Goal: Information Seeking & Learning: Learn about a topic

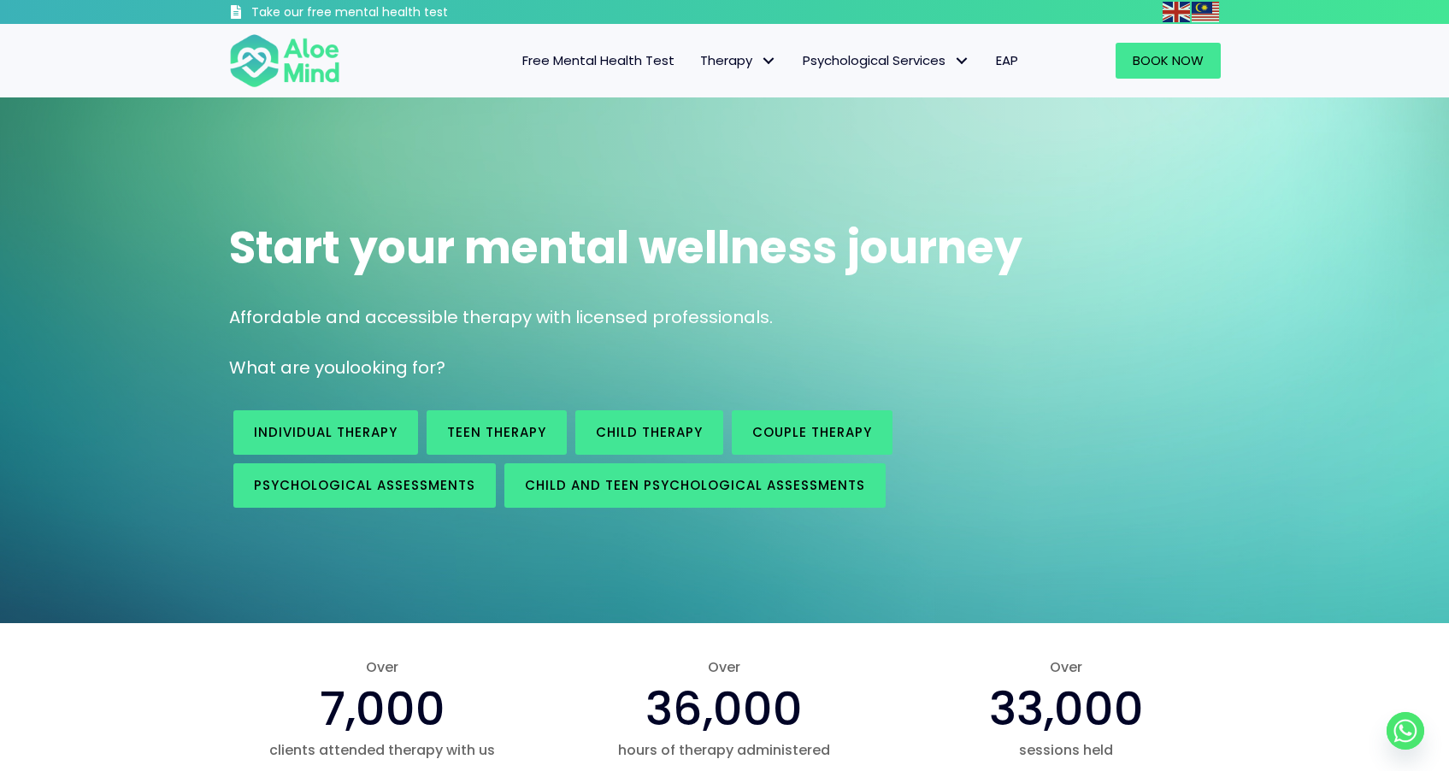
click at [632, 63] on span "Free Mental Health Test" at bounding box center [598, 60] width 152 height 18
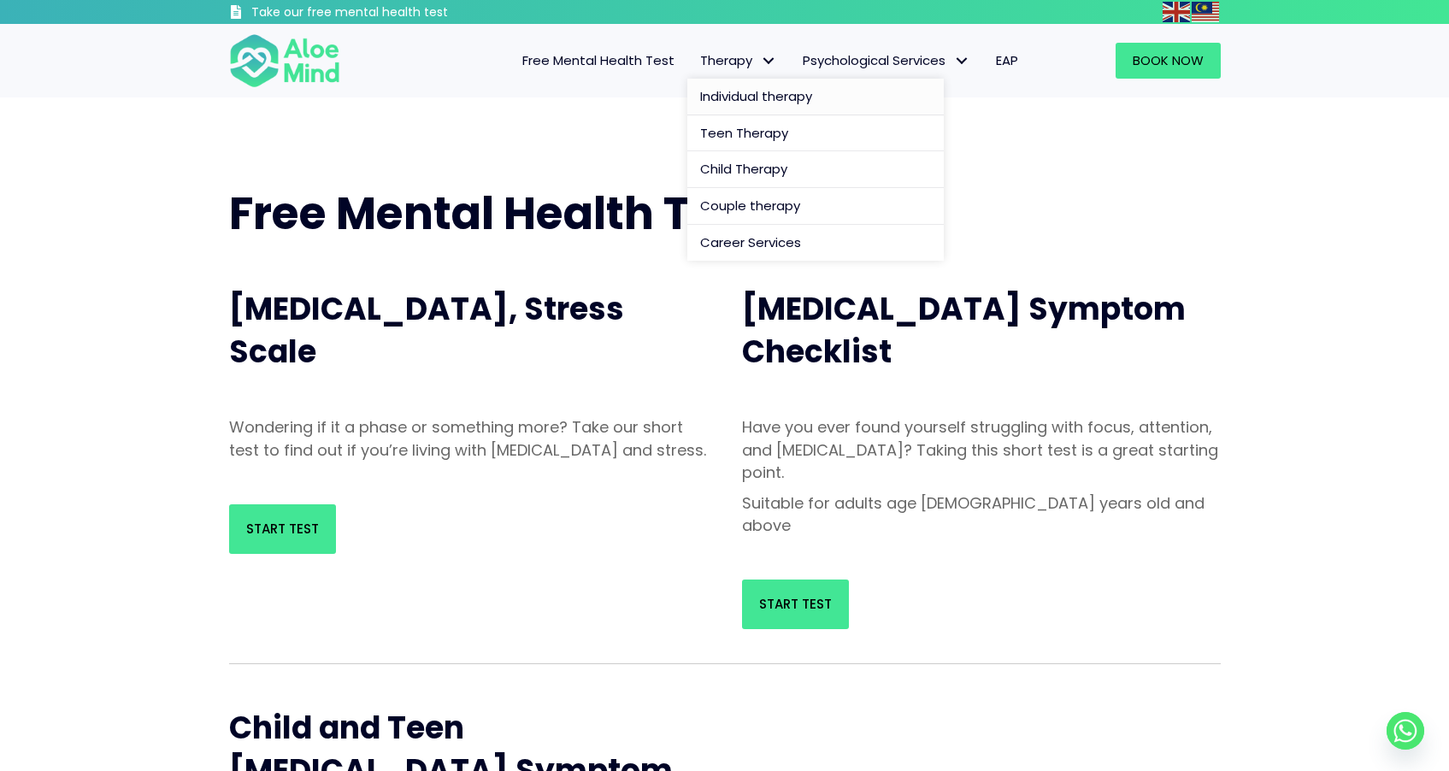
click at [776, 95] on span "Individual therapy" at bounding box center [756, 96] width 112 height 18
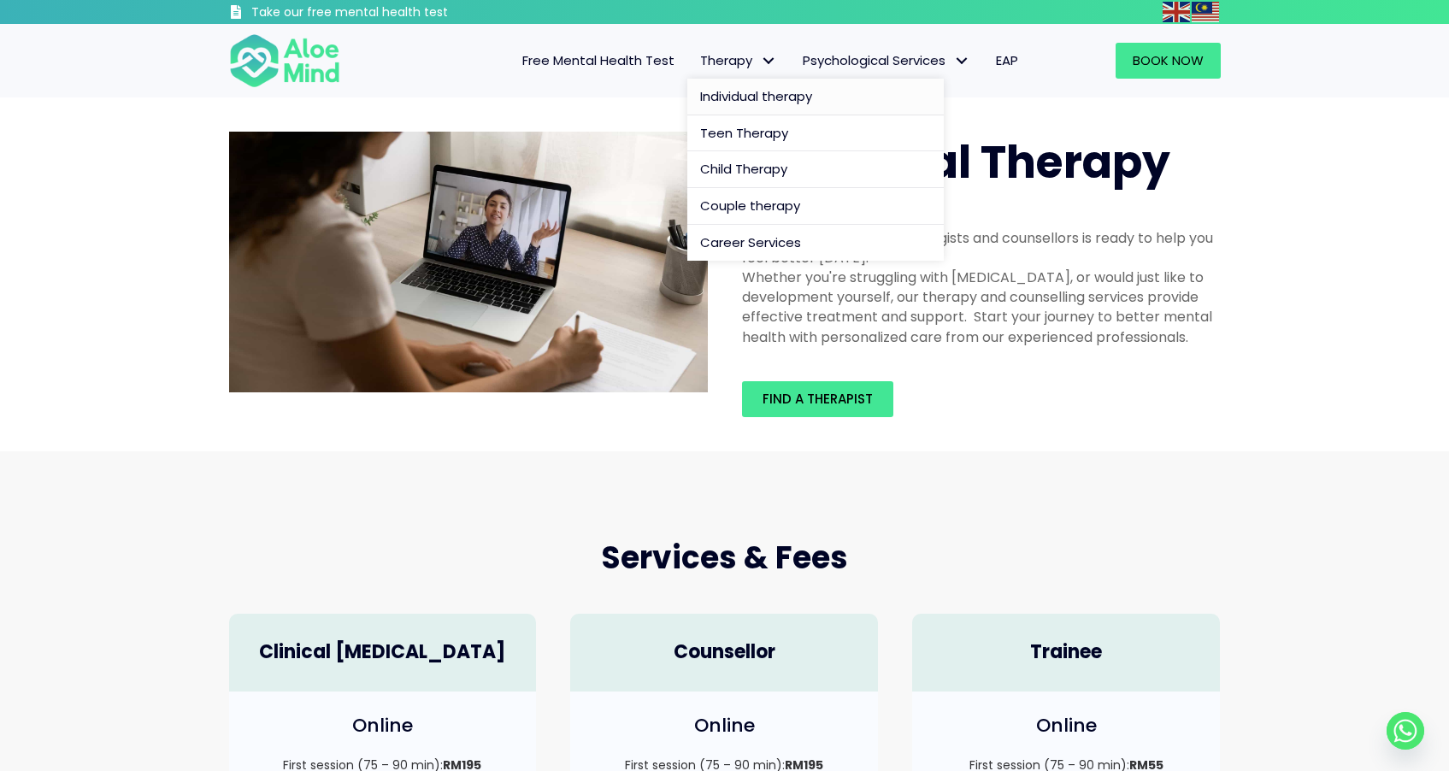
click at [764, 56] on span "Therapy: submenu" at bounding box center [769, 61] width 25 height 25
click at [766, 97] on span "Individual therapy" at bounding box center [756, 96] width 112 height 18
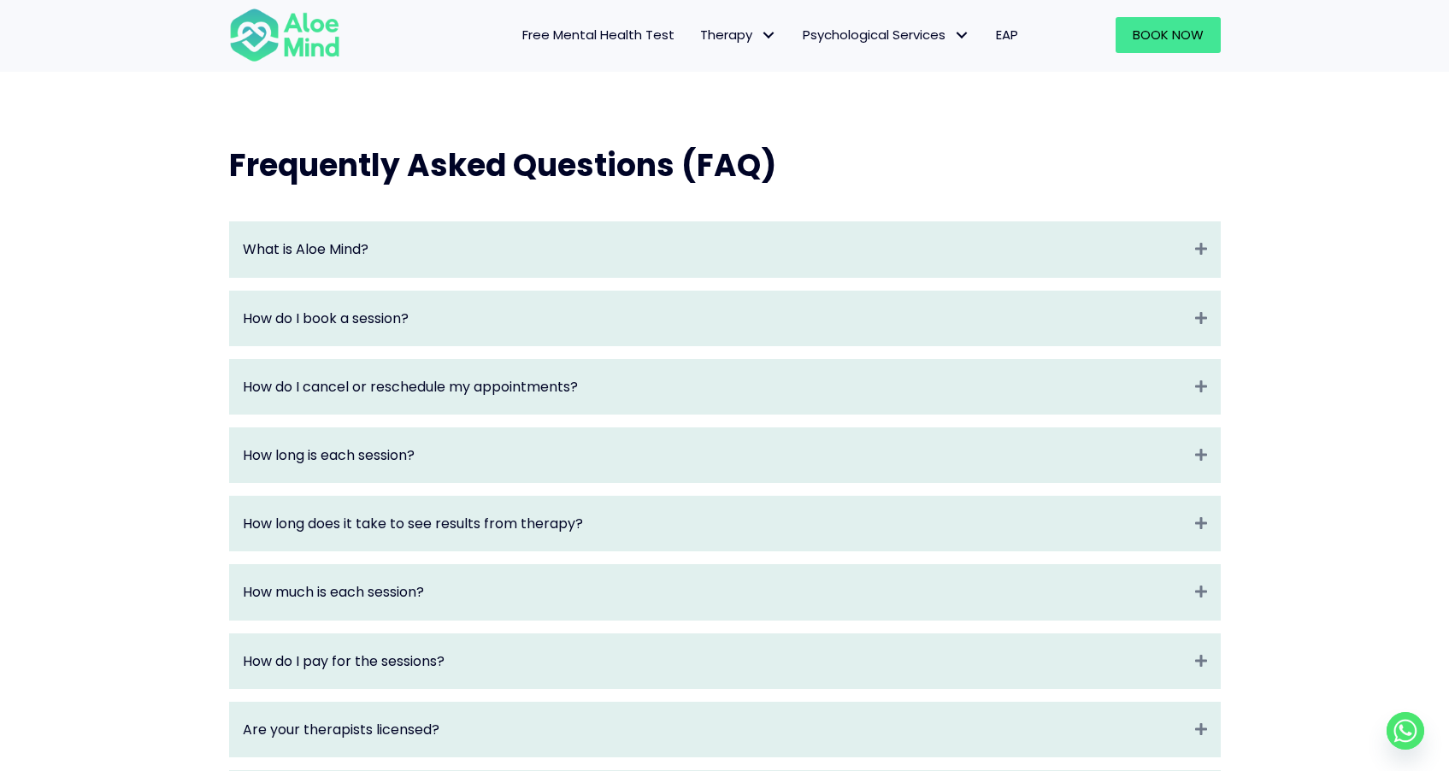
scroll to position [1744, 0]
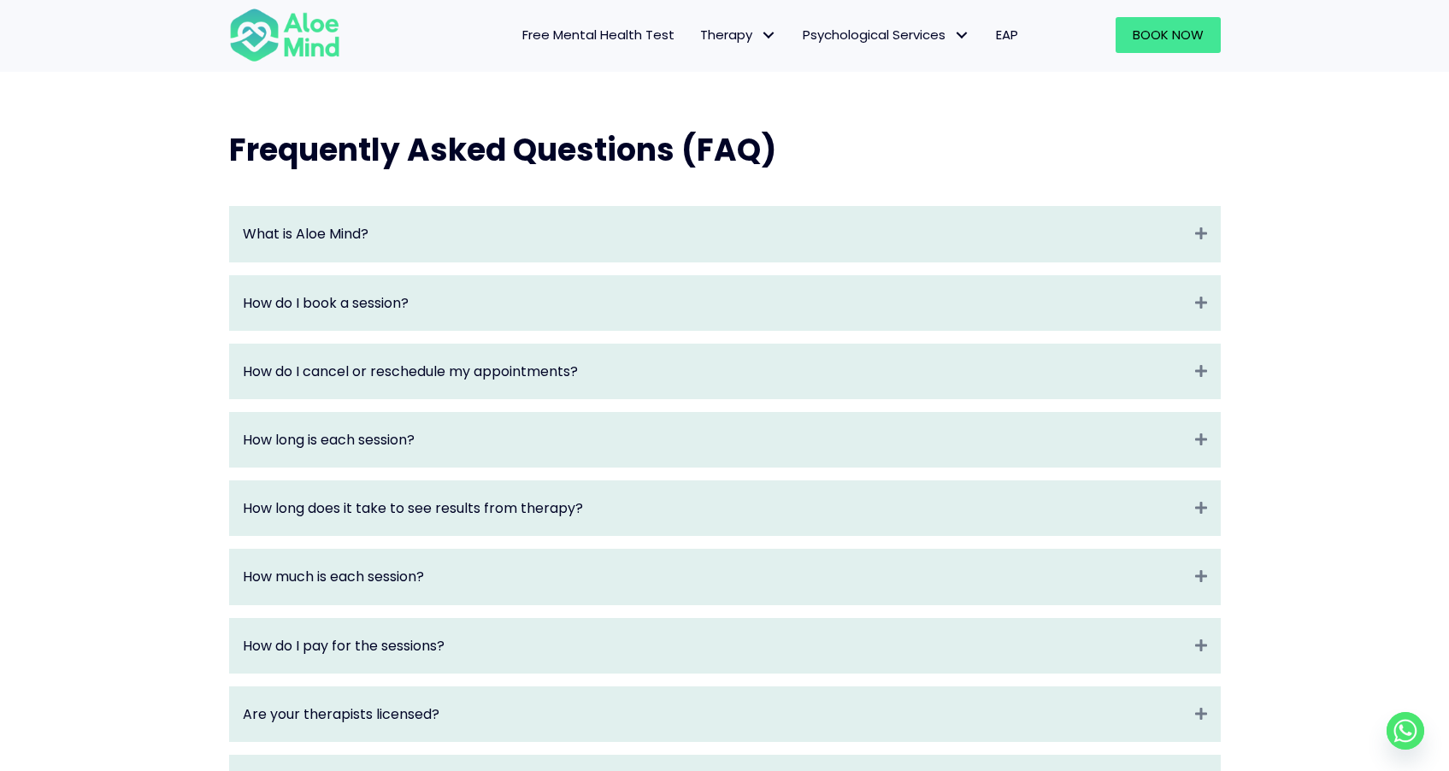
click at [1194, 235] on div "What is Aloe Mind? Expand" at bounding box center [725, 234] width 990 height 54
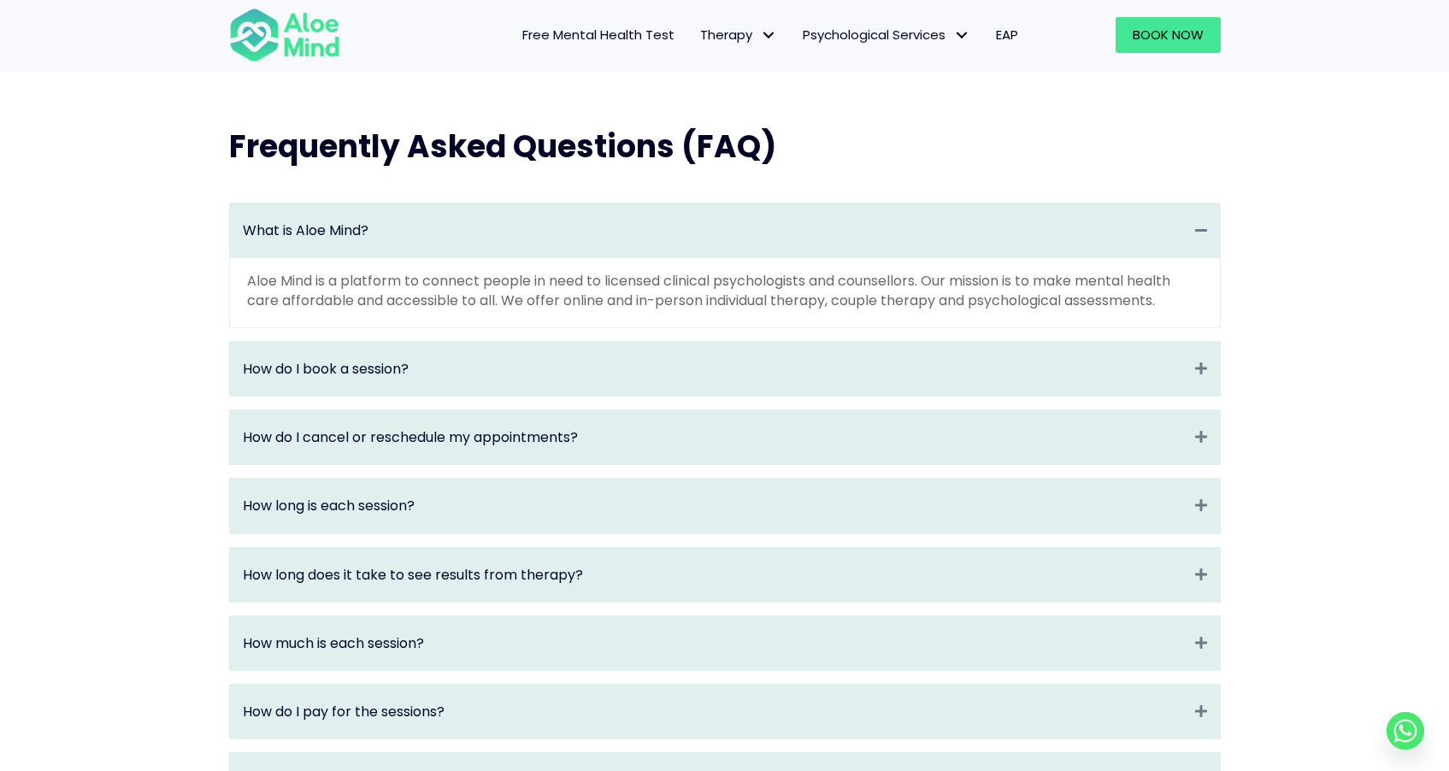
scroll to position [1756, 0]
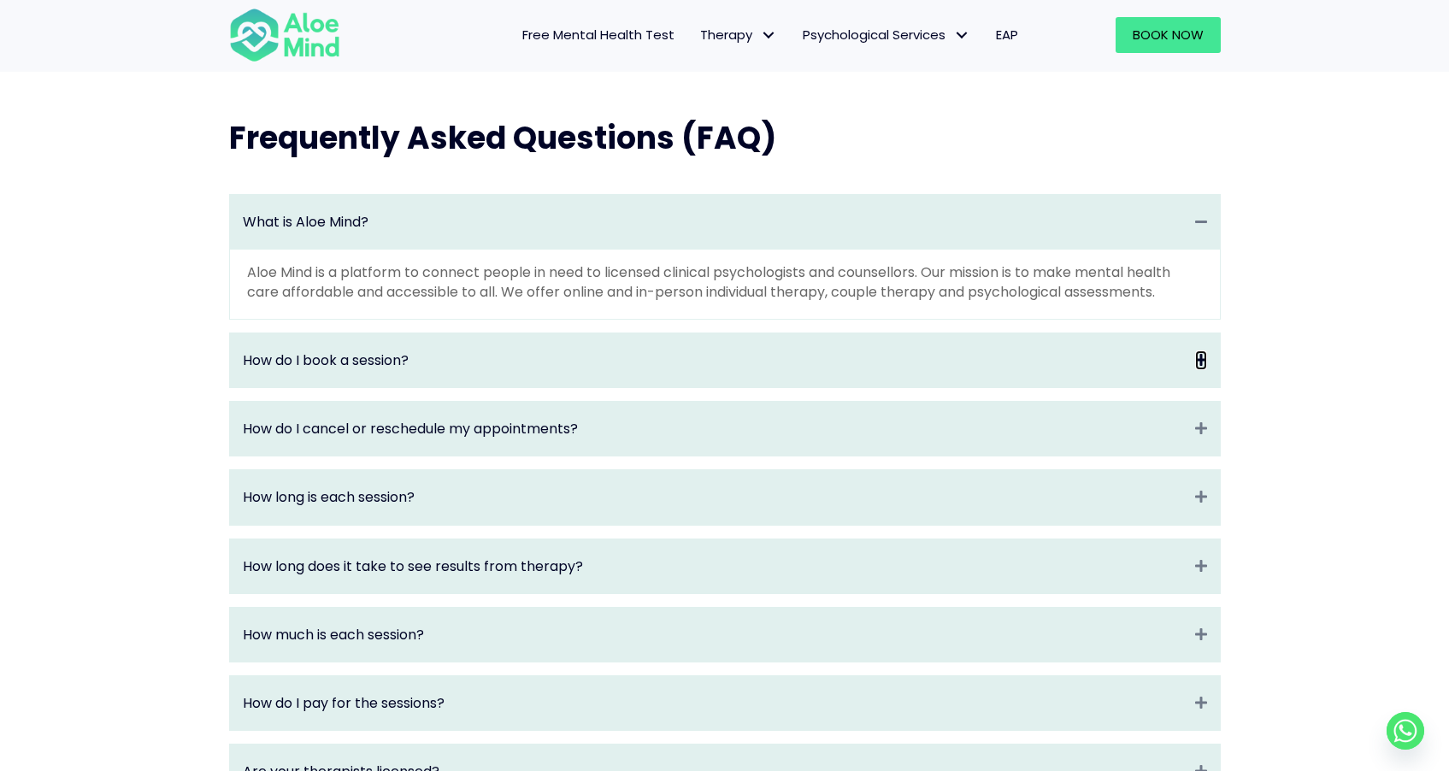
click at [1200, 362] on icon "Expand" at bounding box center [1201, 361] width 12 height 20
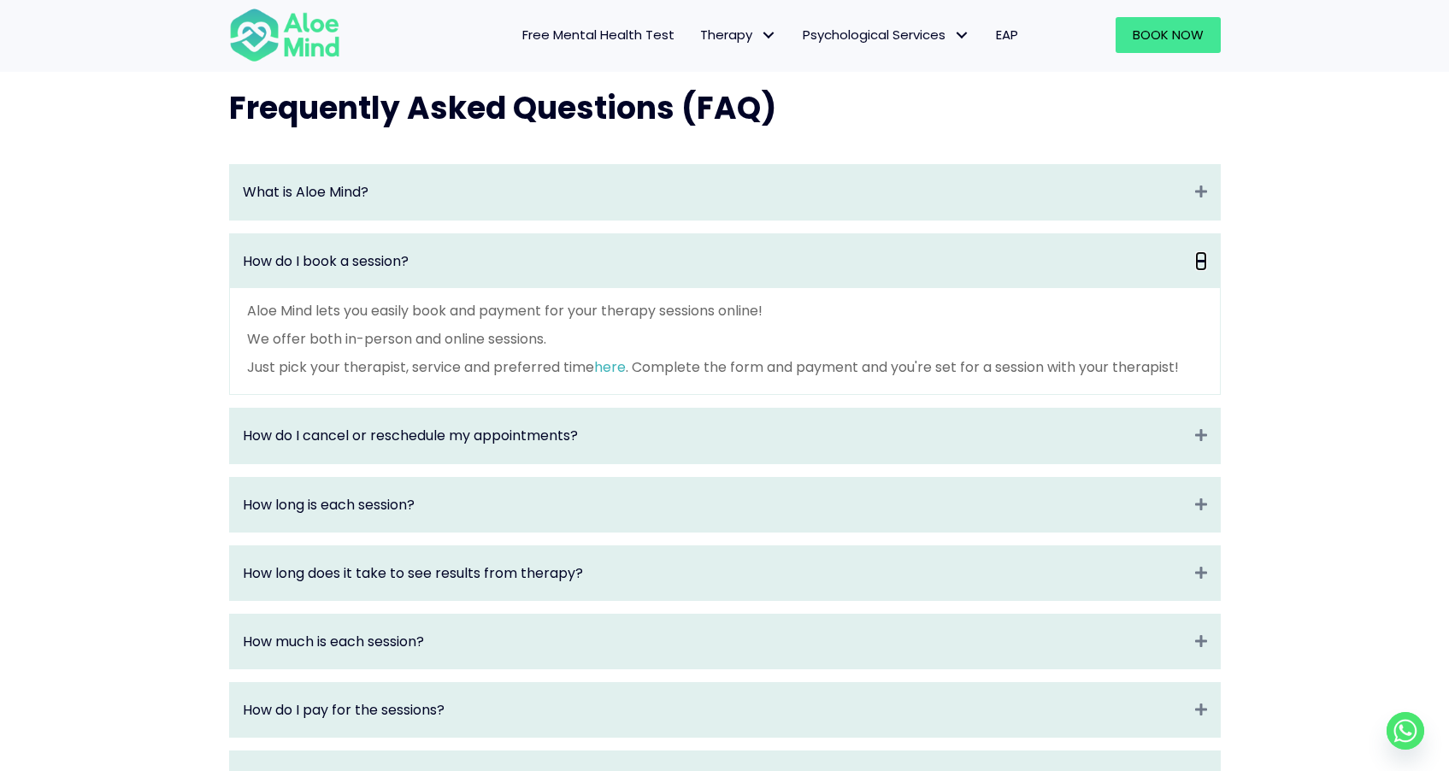
scroll to position [1790, 0]
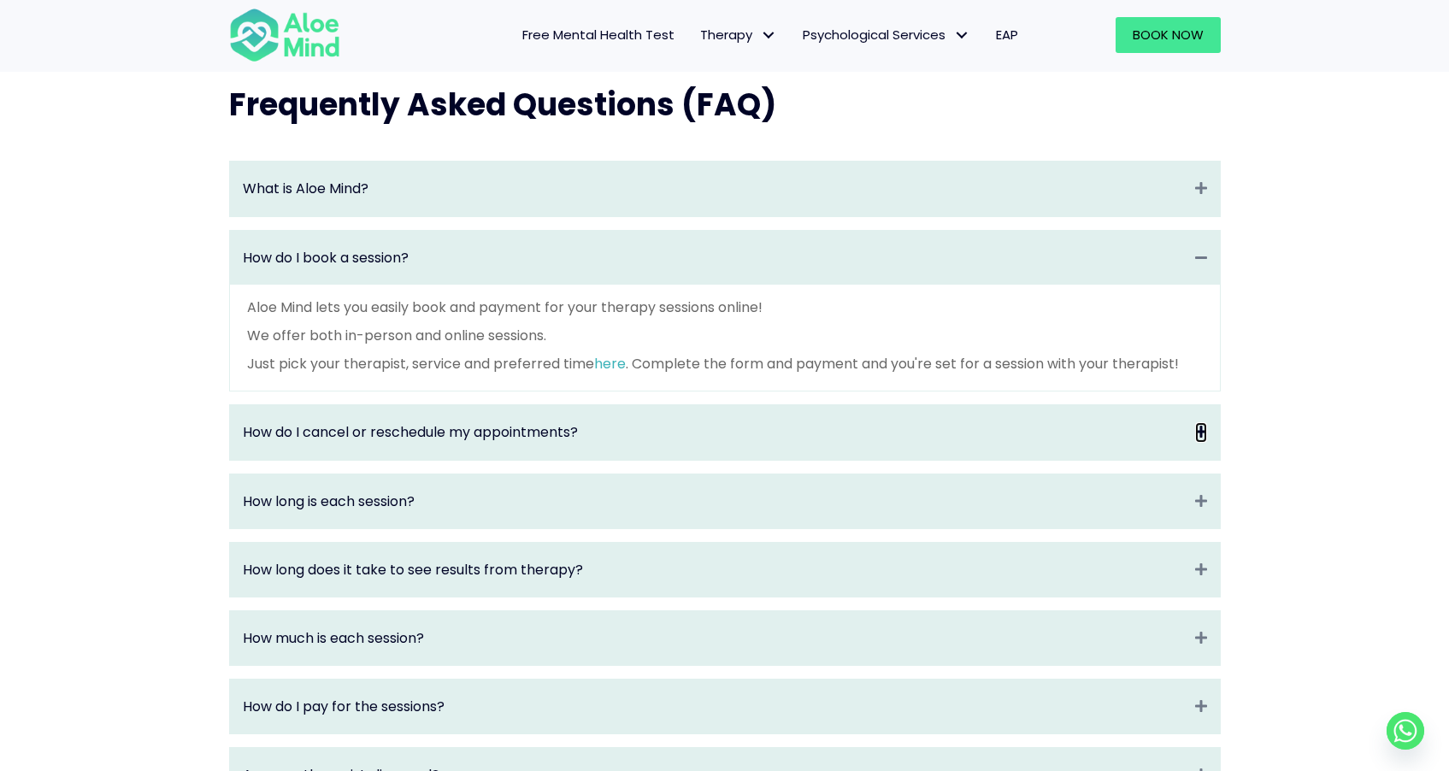
click at [1200, 434] on icon "Expand" at bounding box center [1201, 432] width 12 height 20
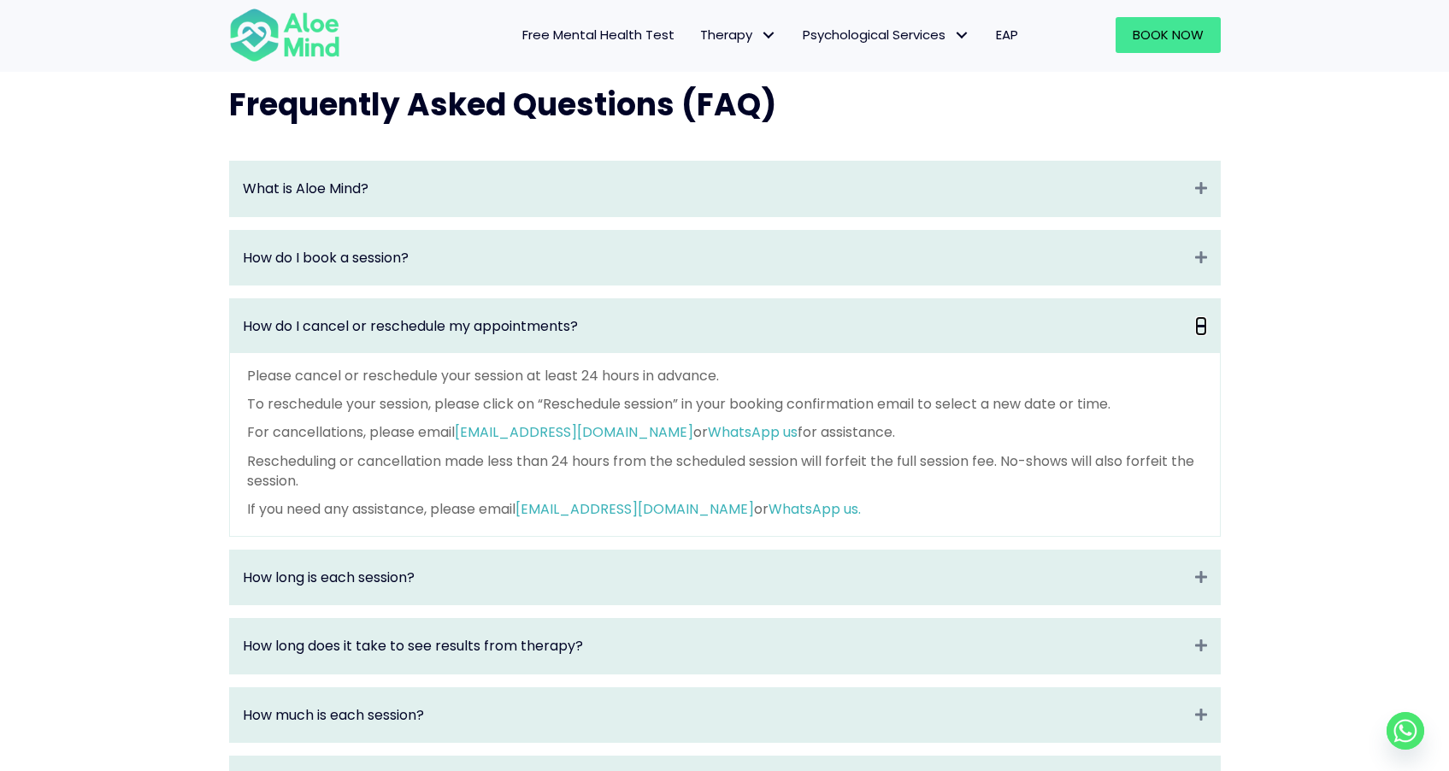
scroll to position [1793, 0]
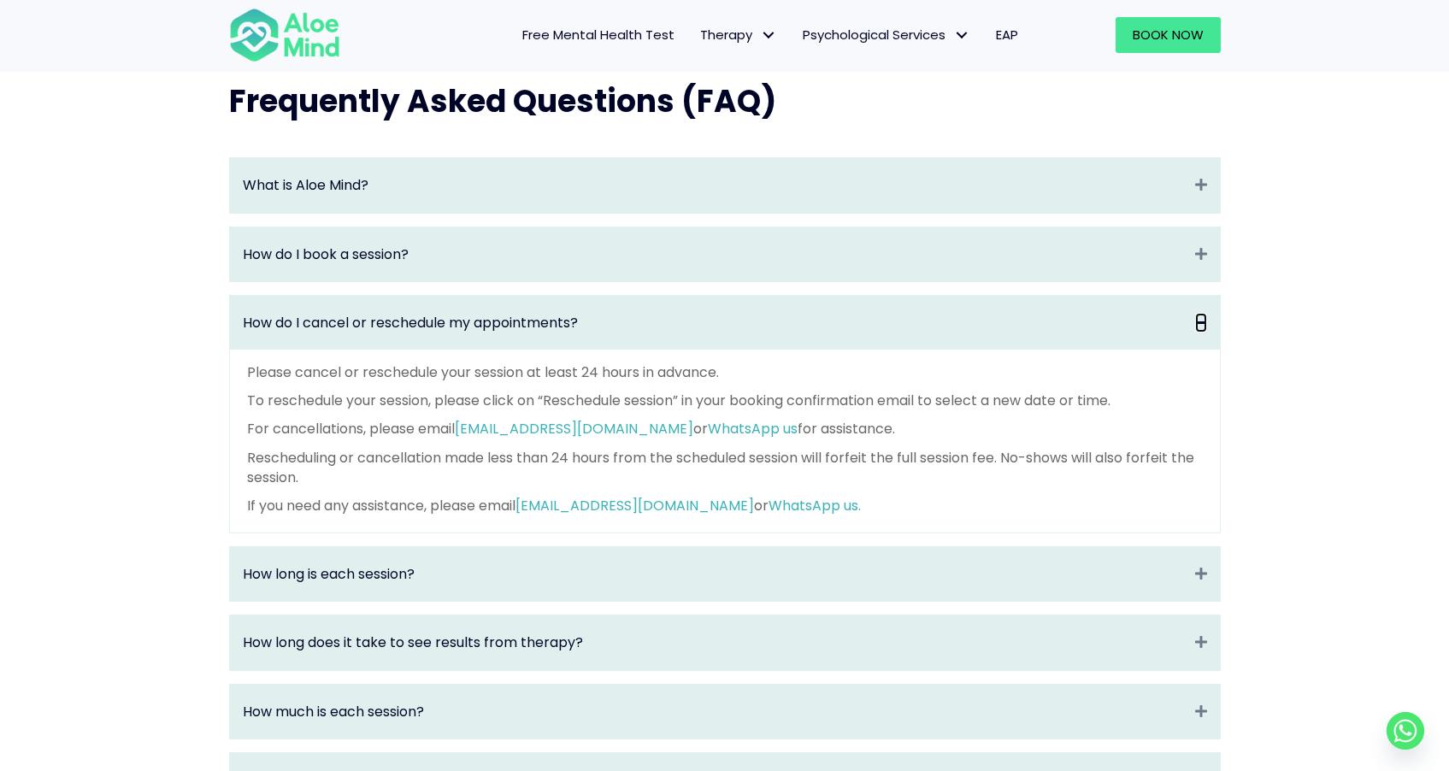
click at [1202, 333] on icon "Collapse" at bounding box center [1201, 323] width 12 height 20
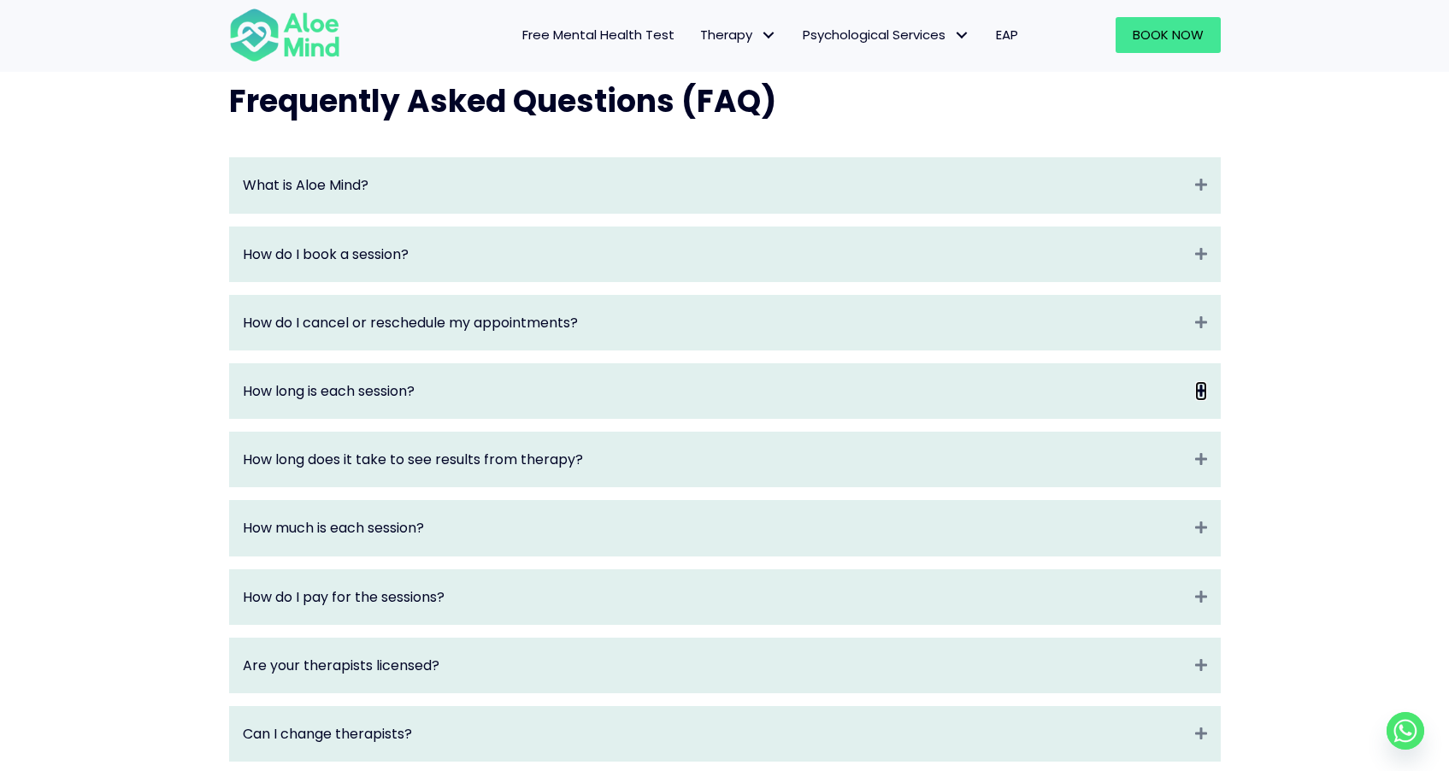
click at [1204, 401] on icon "Expand" at bounding box center [1201, 391] width 12 height 20
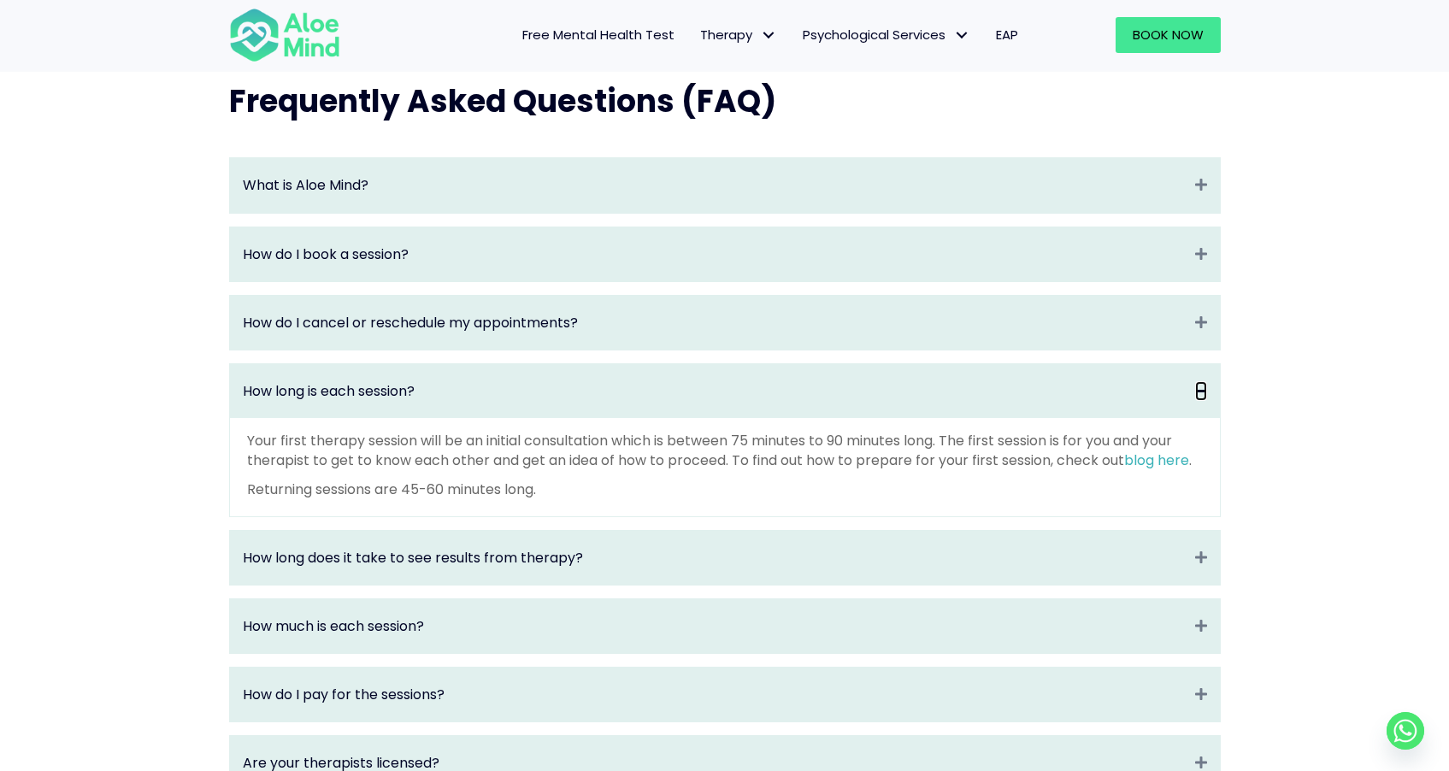
click at [1204, 401] on icon "Collapse" at bounding box center [1201, 391] width 12 height 20
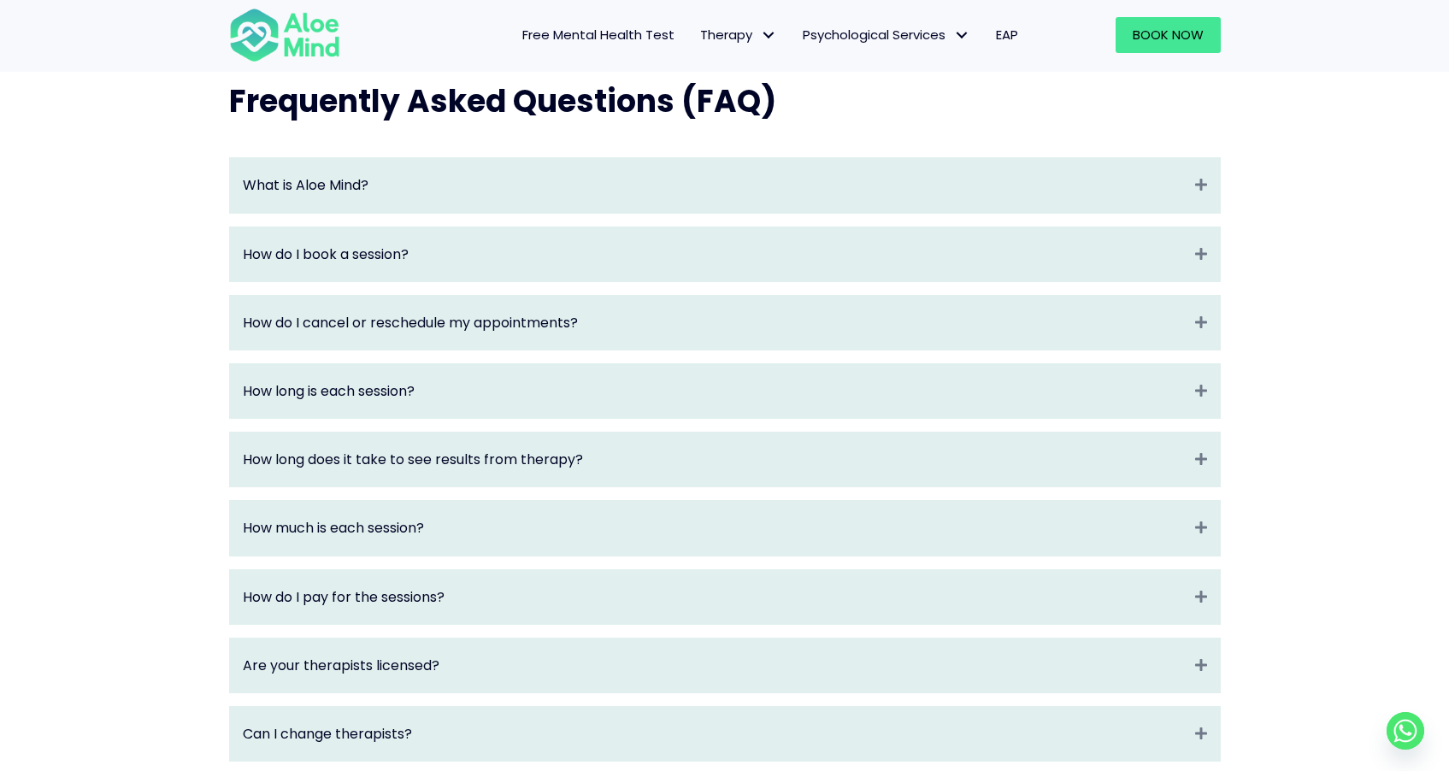
click at [144, 296] on div "Frequently Asked Questions (FAQ) What is Aloe Mind? Collapse Aloe Mind is a pla…" at bounding box center [724, 564] width 1449 height 1037
click at [1200, 188] on icon "Collapse" at bounding box center [1201, 185] width 12 height 20
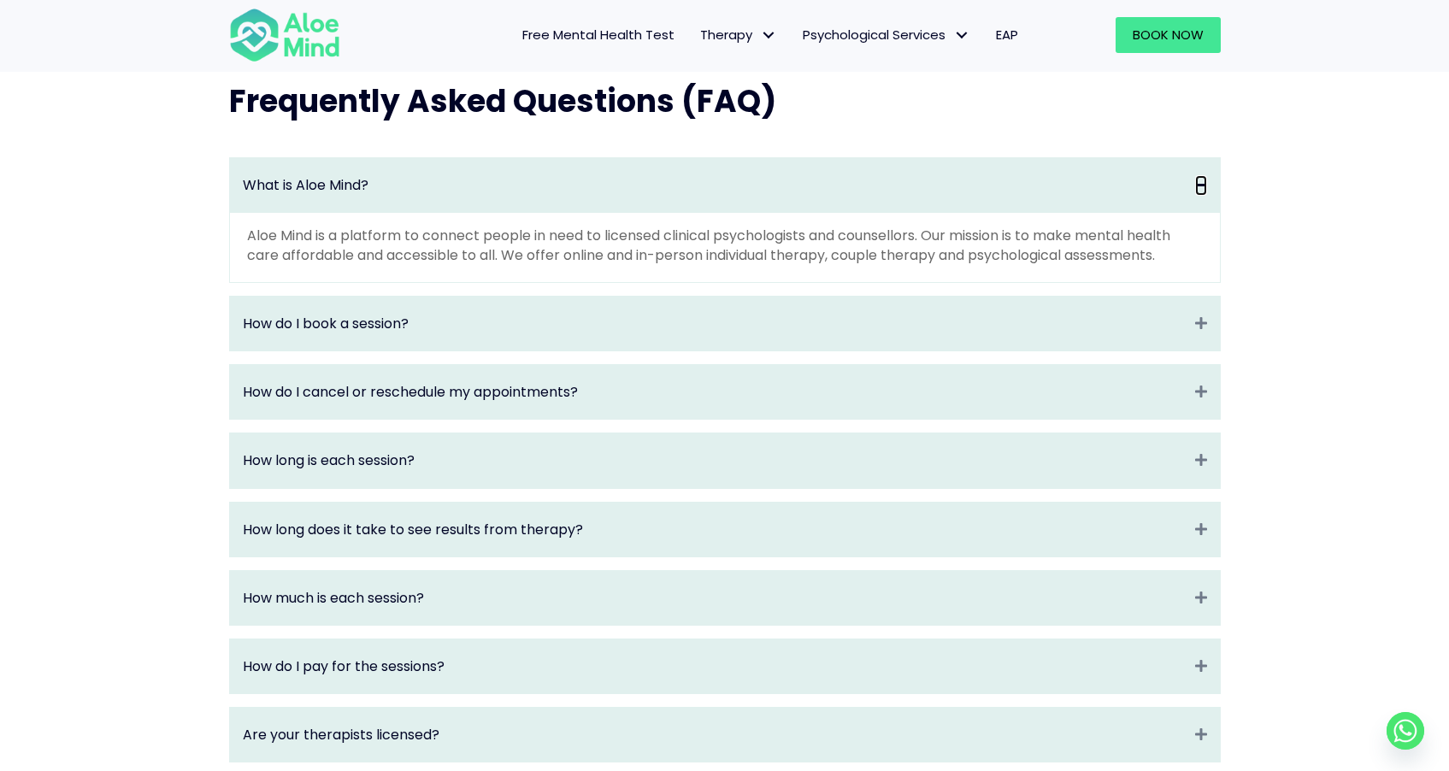
click at [1200, 188] on icon "Collapse" at bounding box center [1201, 185] width 12 height 20
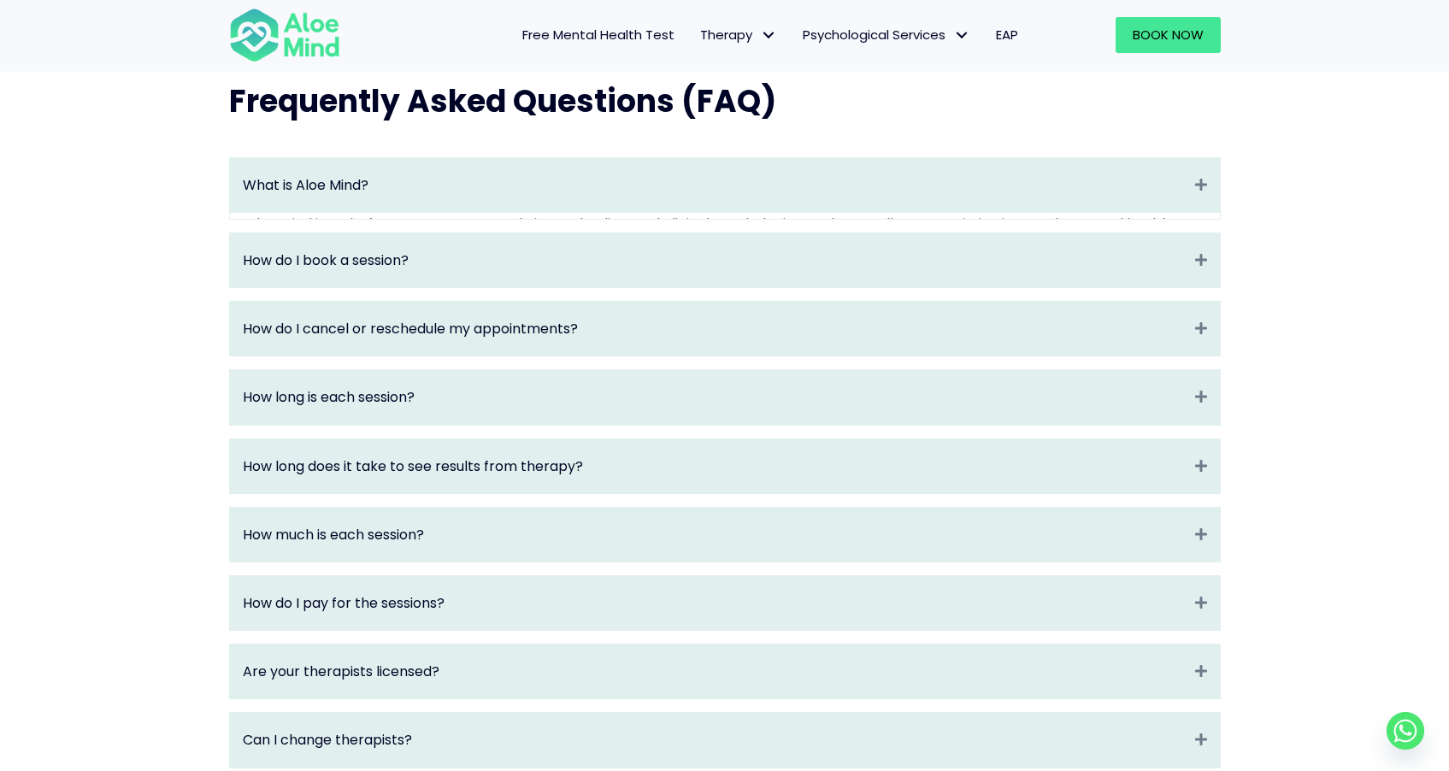
click at [1281, 186] on div "Frequently Asked Questions (FAQ) What is Aloe Mind? Expand Aloe Mind is a platf…" at bounding box center [724, 567] width 1449 height 1043
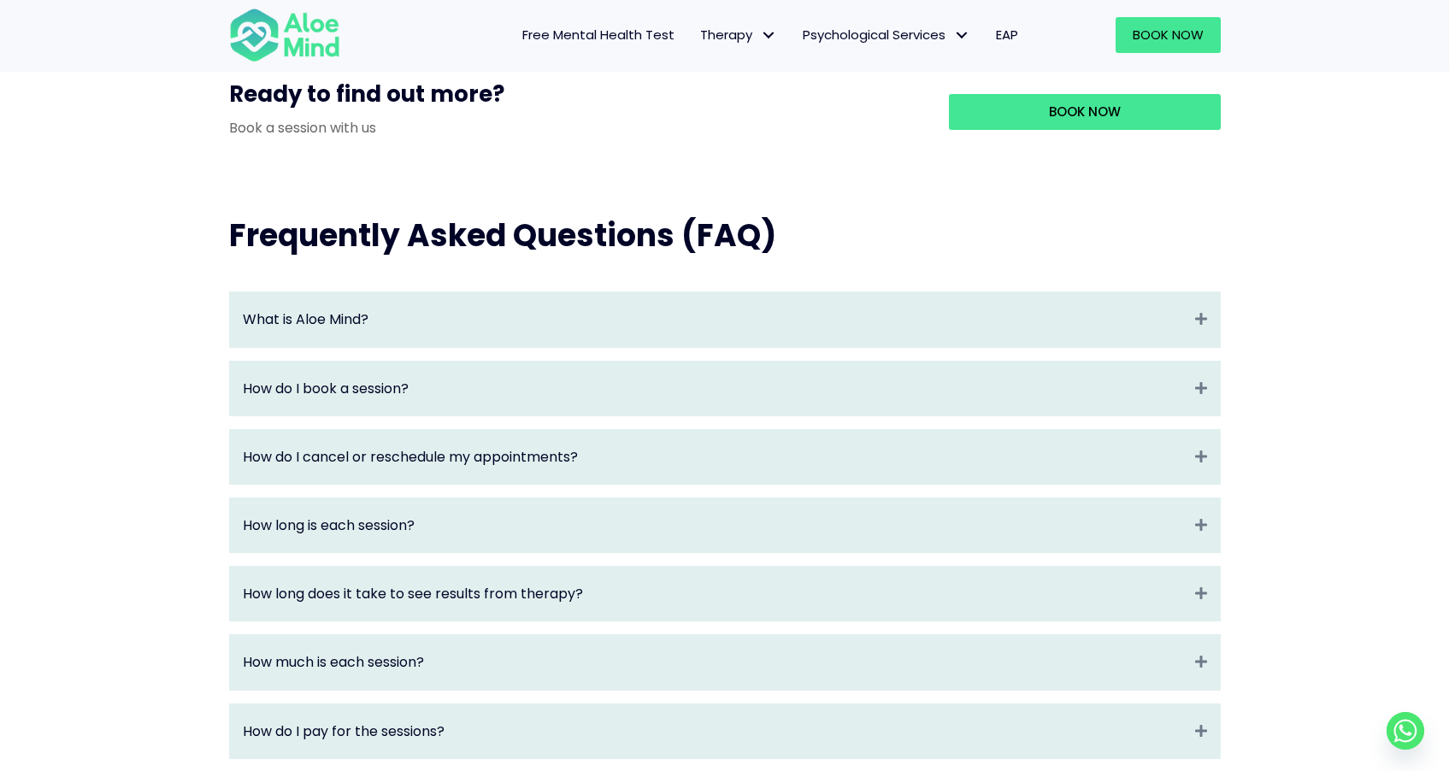
click at [1247, 207] on div "Frequently Asked Questions (FAQ) What is Aloe Mind? Expand Aloe Mind is a platf…" at bounding box center [724, 698] width 1449 height 1037
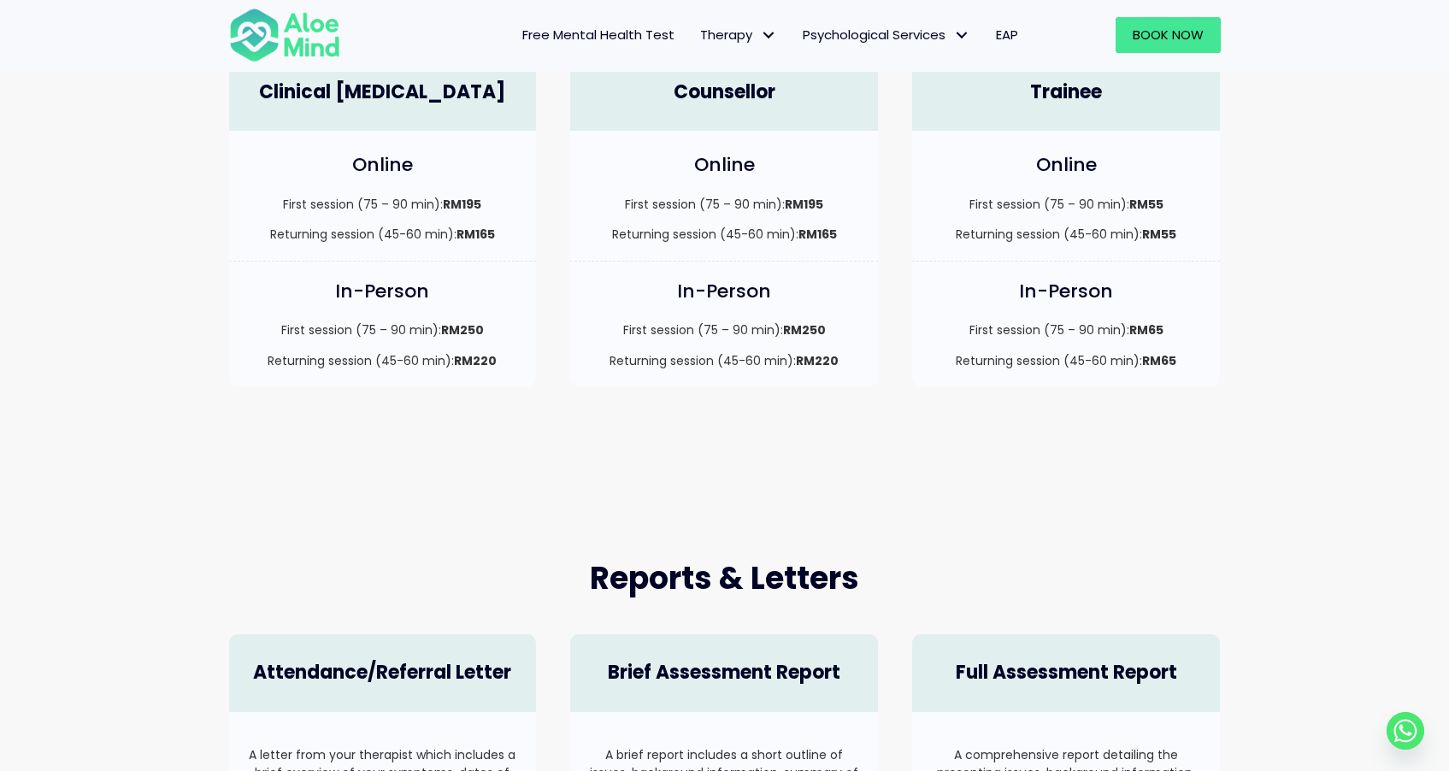
scroll to position [0, 0]
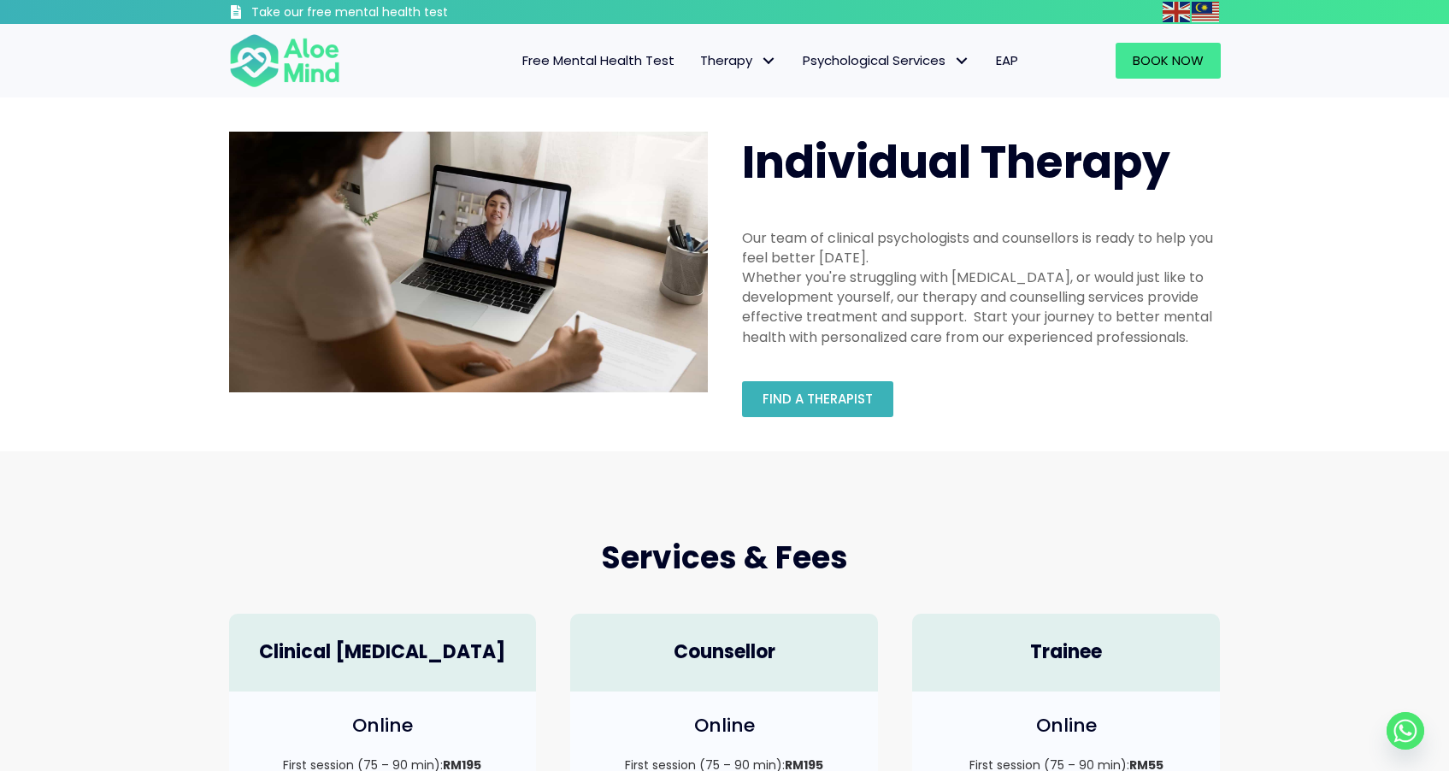
click at [839, 400] on span "Find a therapist" at bounding box center [818, 399] width 110 height 18
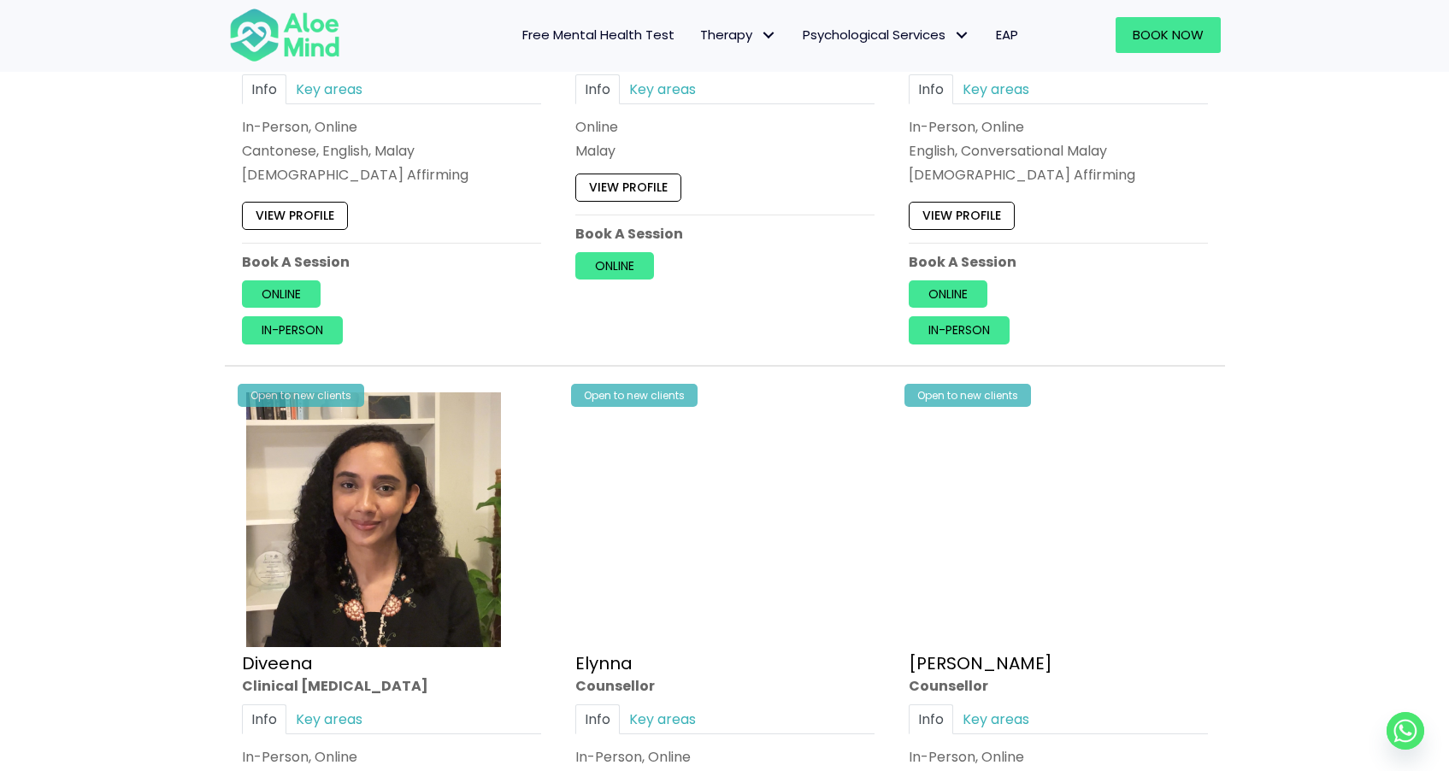
scroll to position [1236, 0]
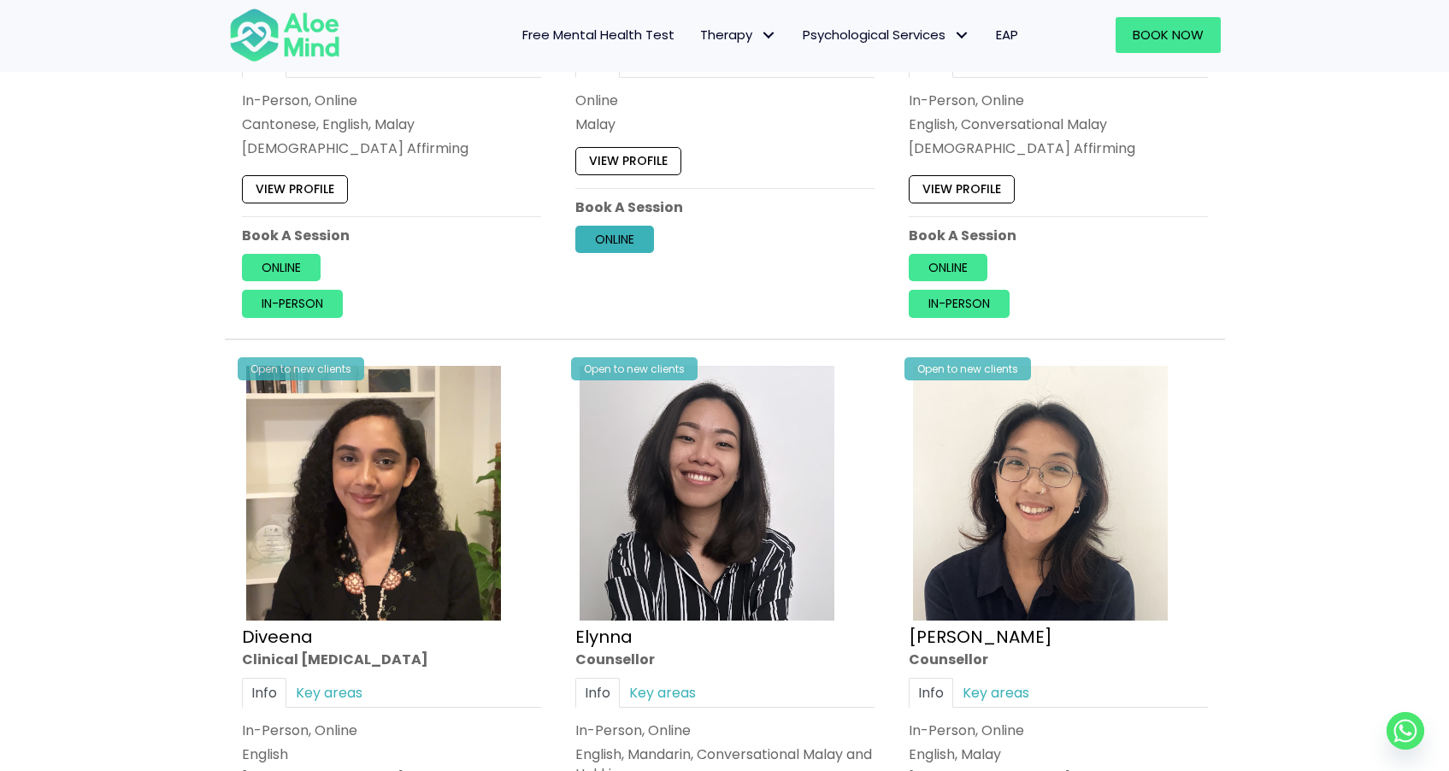
click at [620, 240] on link "Online" at bounding box center [614, 239] width 79 height 27
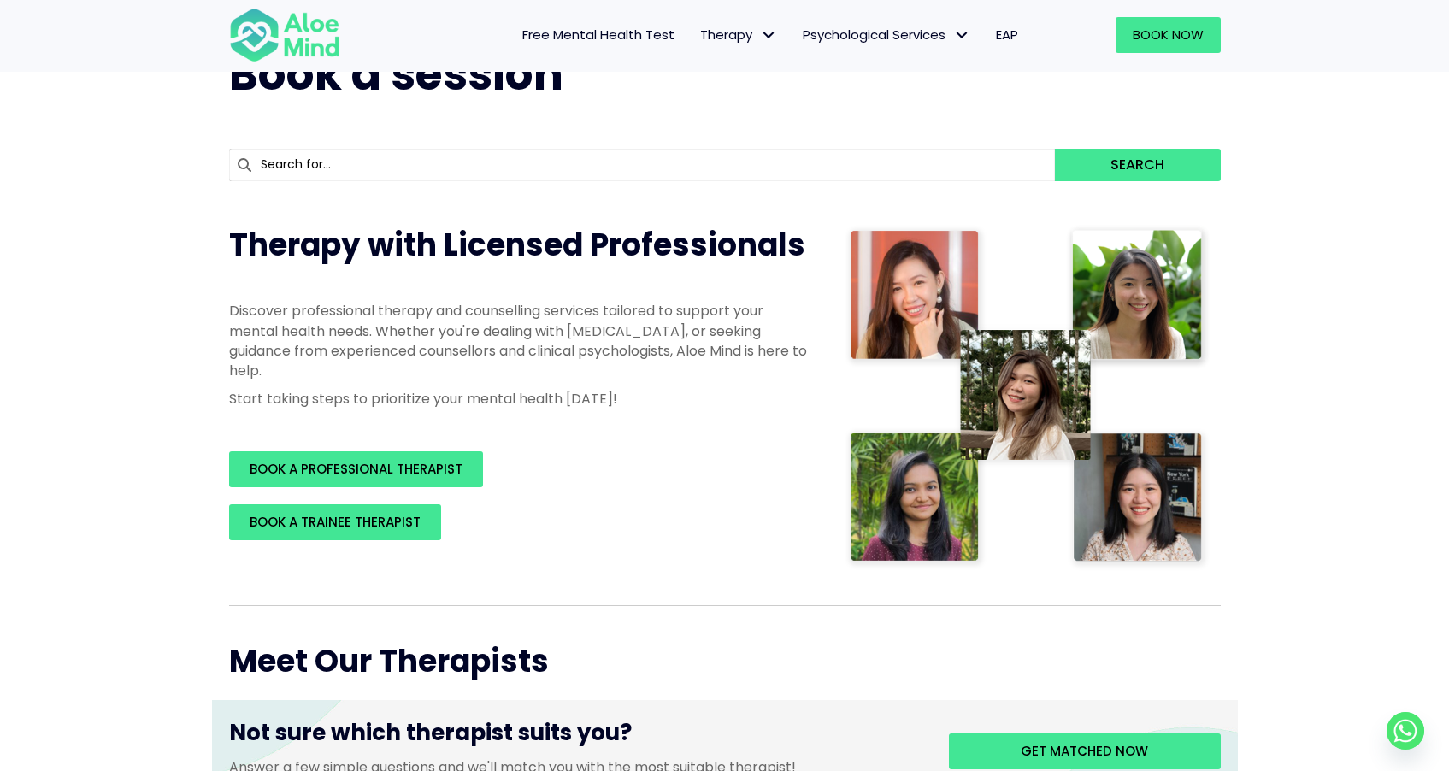
scroll to position [0, 0]
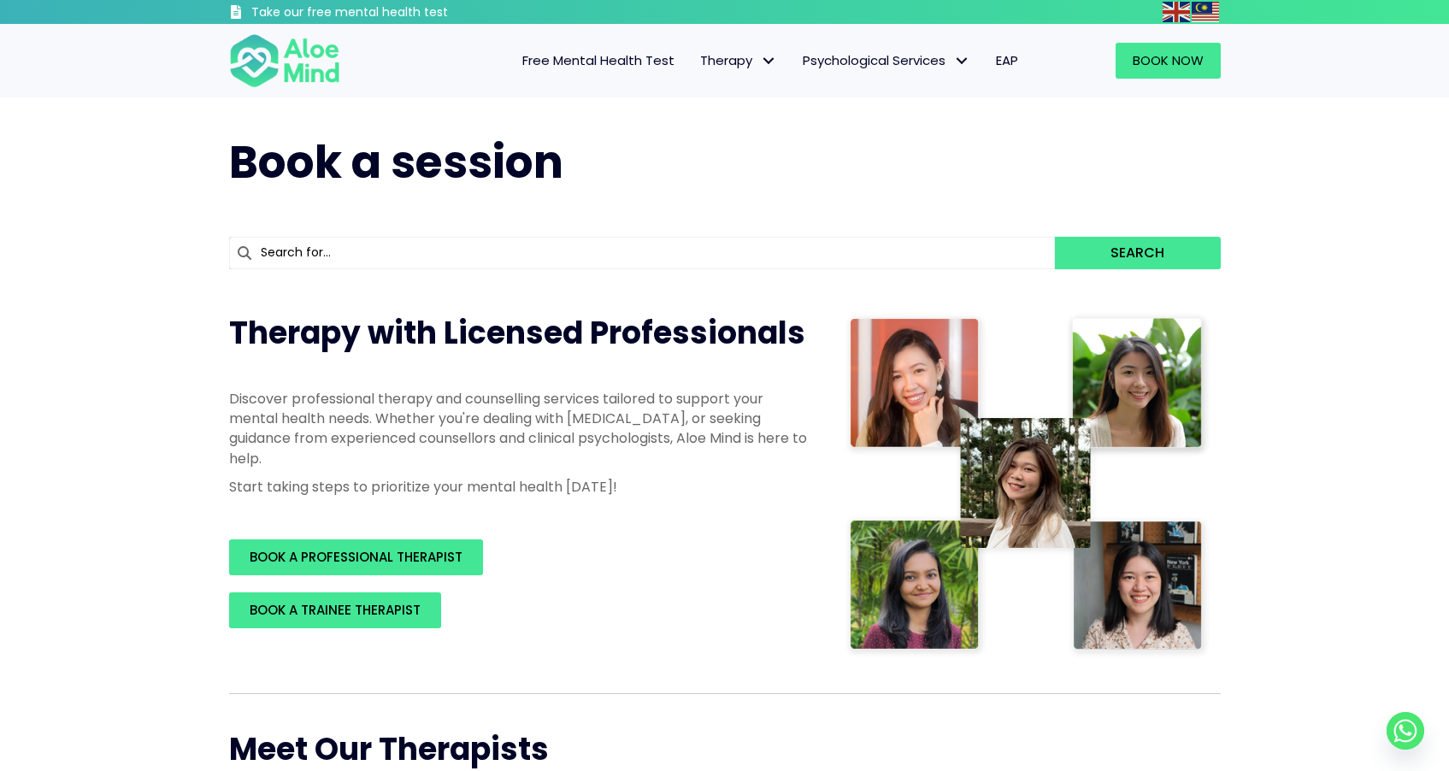
click at [831, 174] on h1 "Book a session" at bounding box center [725, 163] width 992 height 62
click at [643, 64] on span "Free Mental Health Test" at bounding box center [598, 60] width 152 height 18
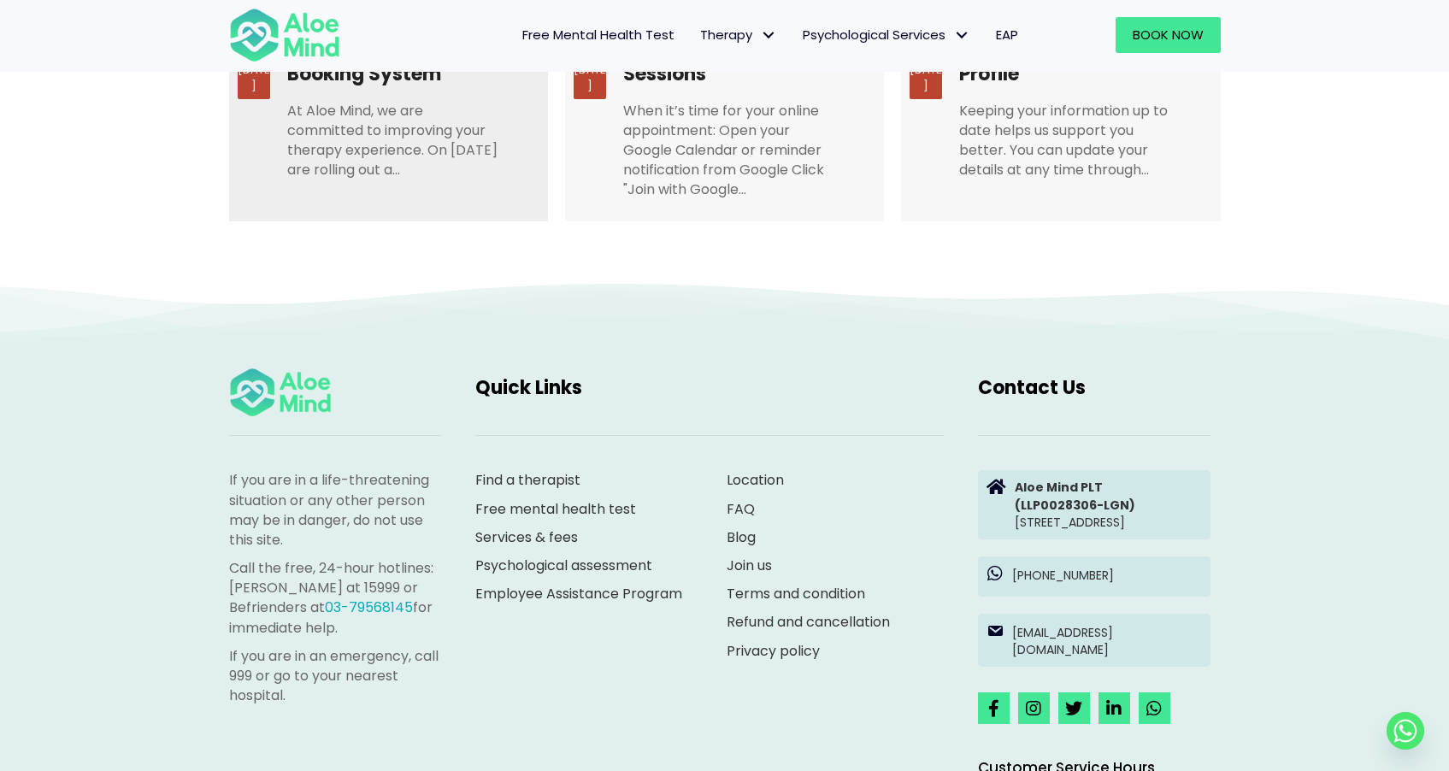
scroll to position [3657, 0]
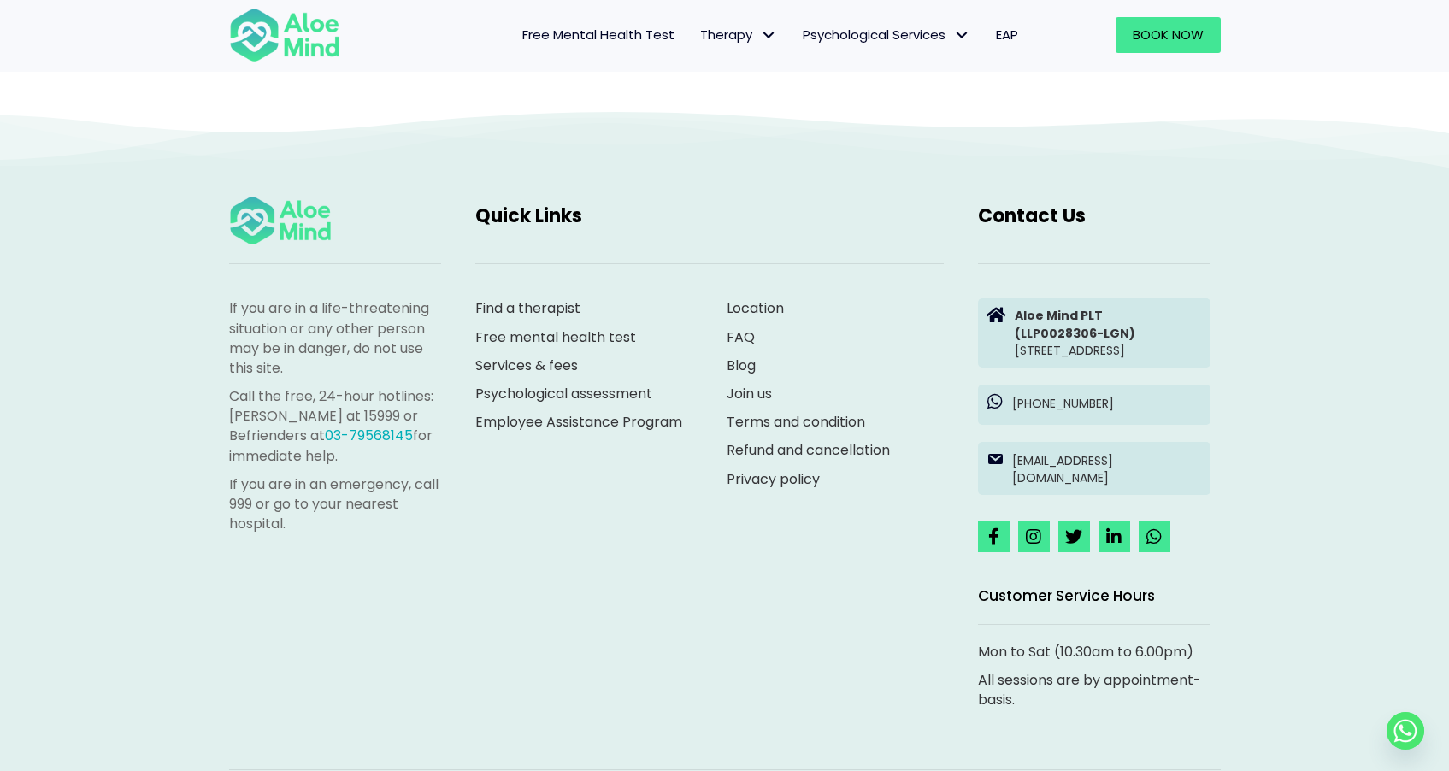
click at [746, 327] on link "FAQ" at bounding box center [741, 337] width 28 height 20
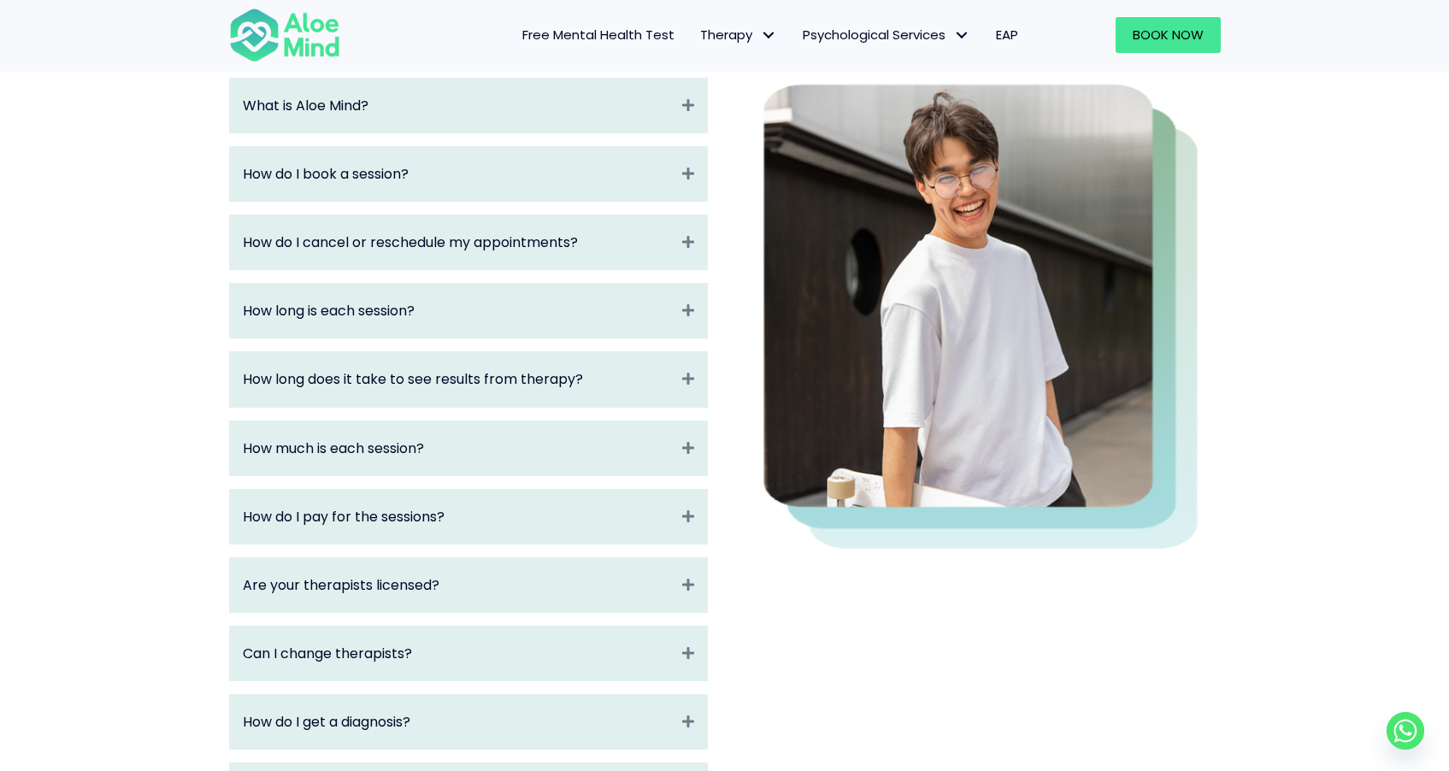
scroll to position [48, 0]
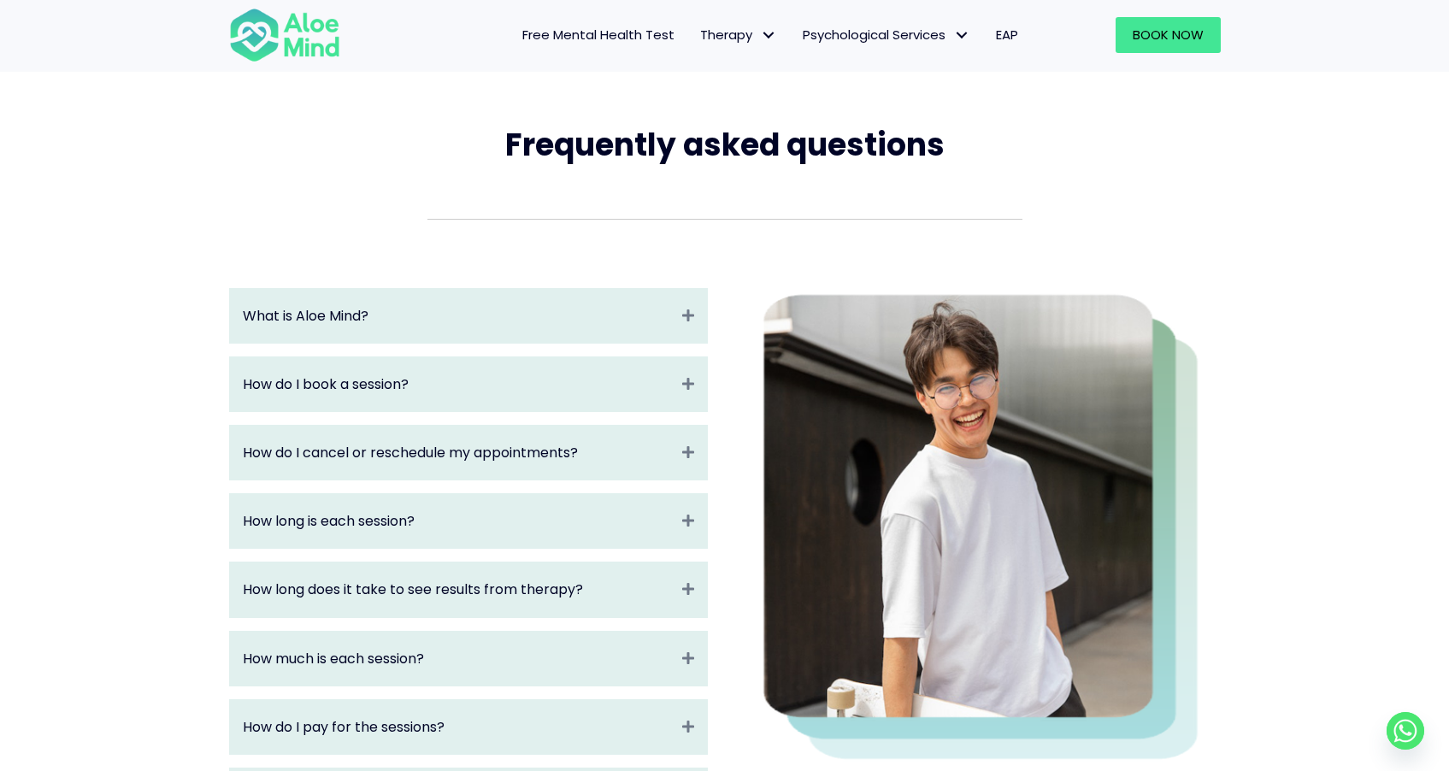
click at [681, 310] on div "What is Aloe Mind? Expand" at bounding box center [468, 316] width 477 height 54
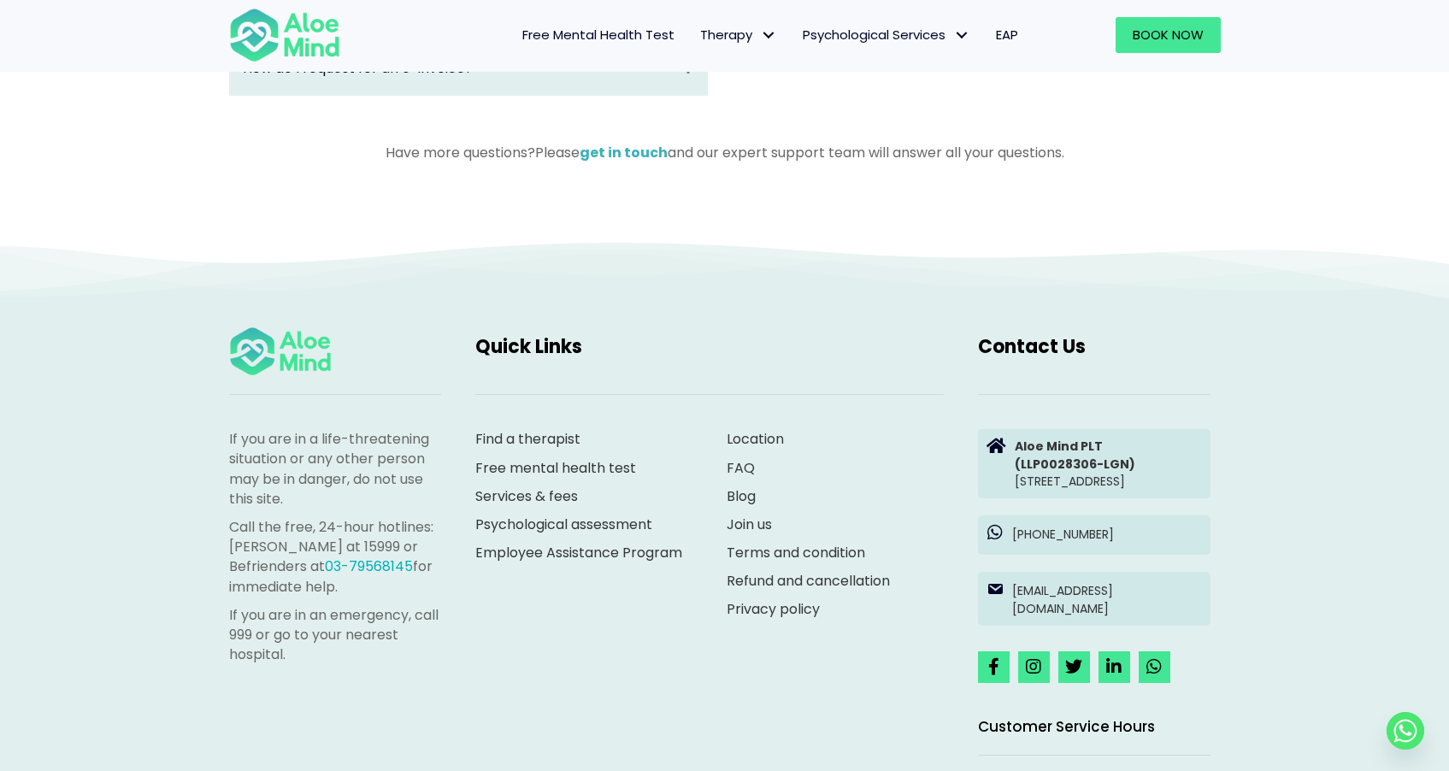
scroll to position [1552, 0]
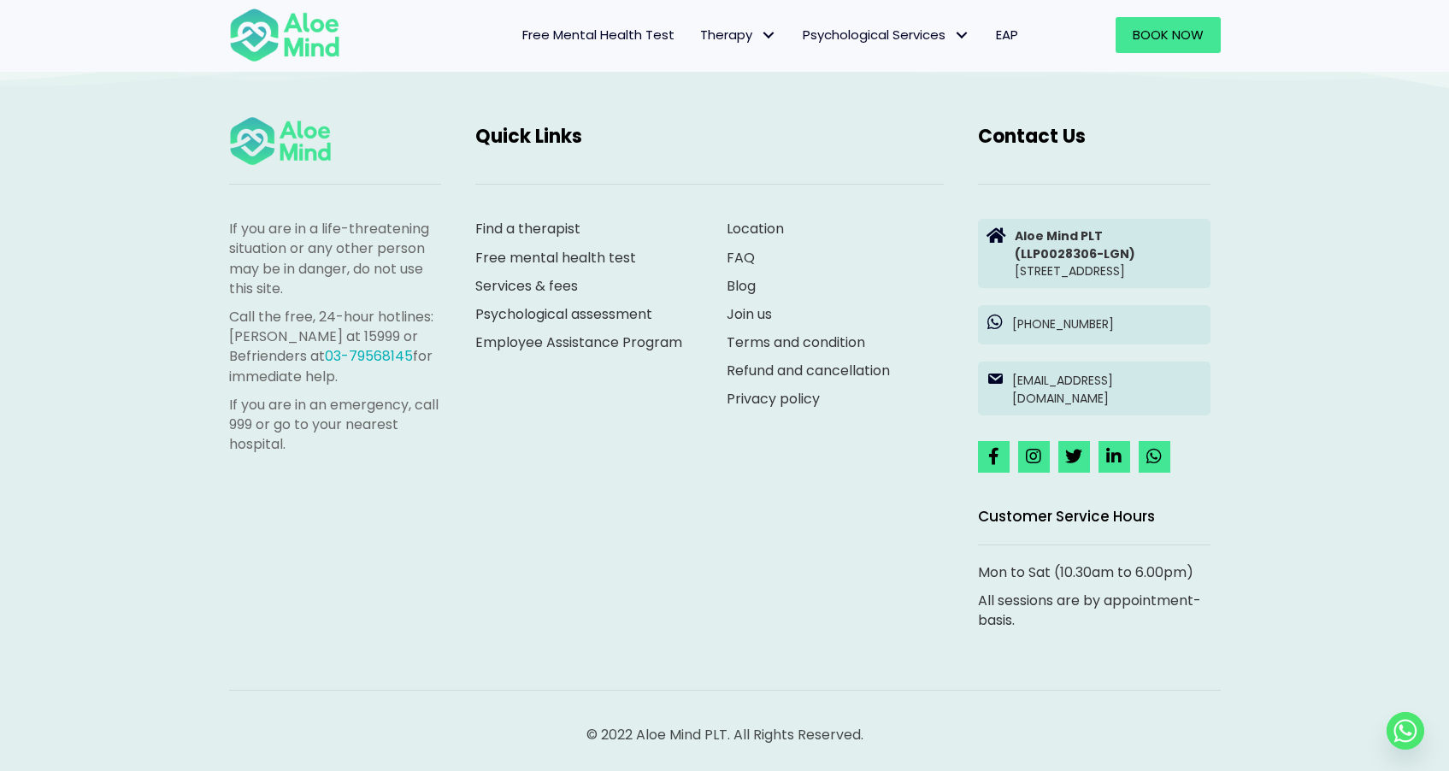
click at [703, 446] on div "If you are in a life-threatening situation or any other person may be in danger…" at bounding box center [725, 377] width 1026 height 558
click at [688, 452] on div "If you are in a life-threatening situation or any other person may be in danger…" at bounding box center [725, 377] width 1026 height 558
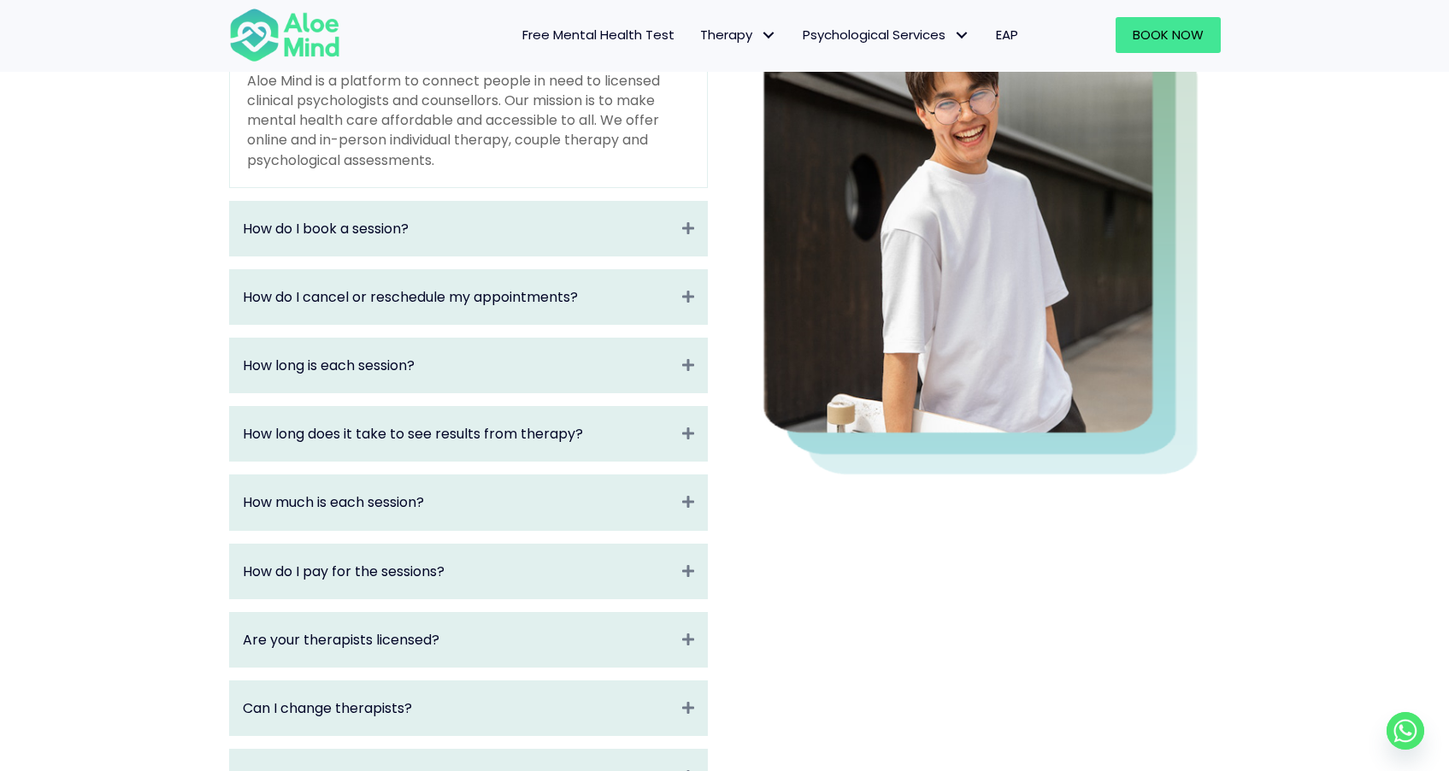
click at [182, 241] on div "Frequently asked questions What is Aloe Mind? Collapse Aloe Mind is a platform …" at bounding box center [724, 502] width 1449 height 1480
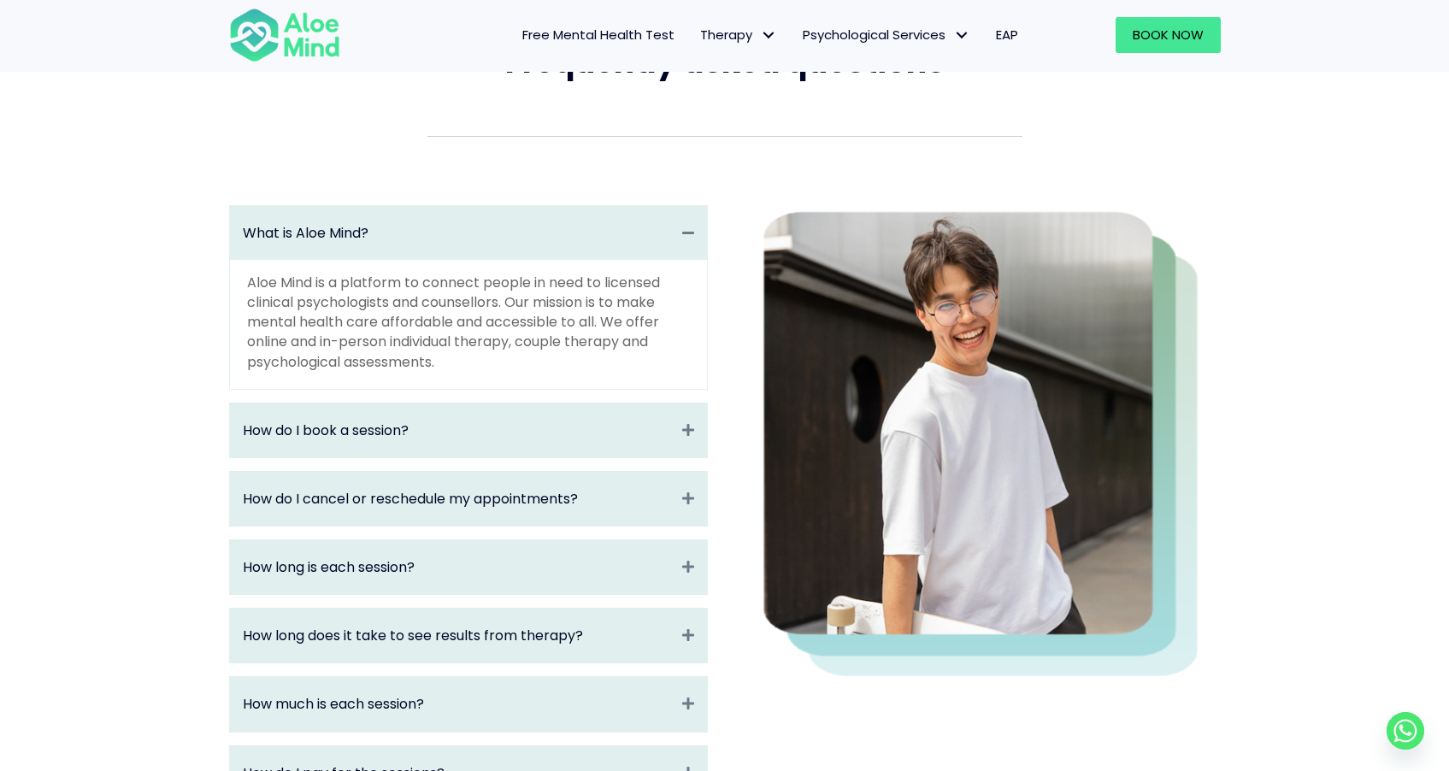
scroll to position [69, 0]
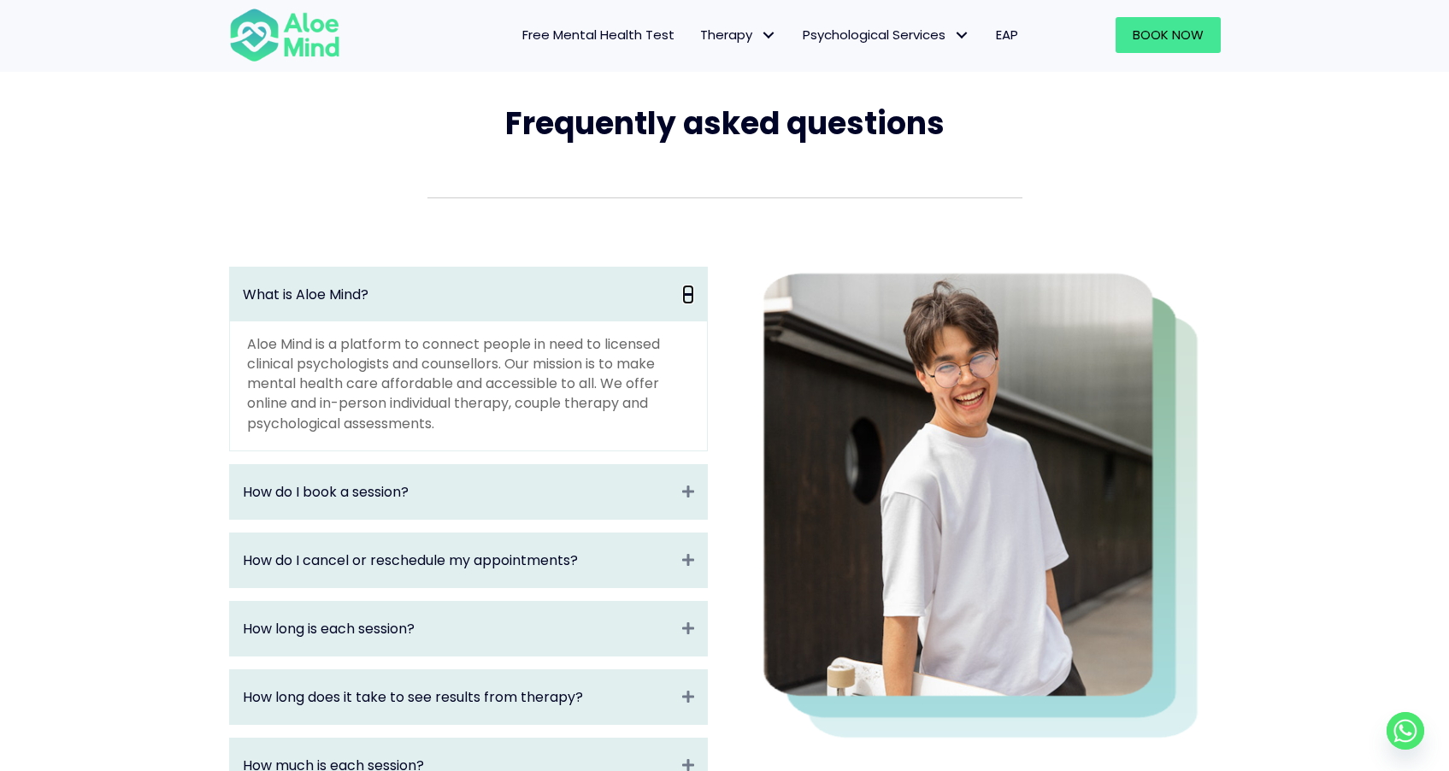
click at [685, 293] on icon "Collapse" at bounding box center [688, 295] width 12 height 20
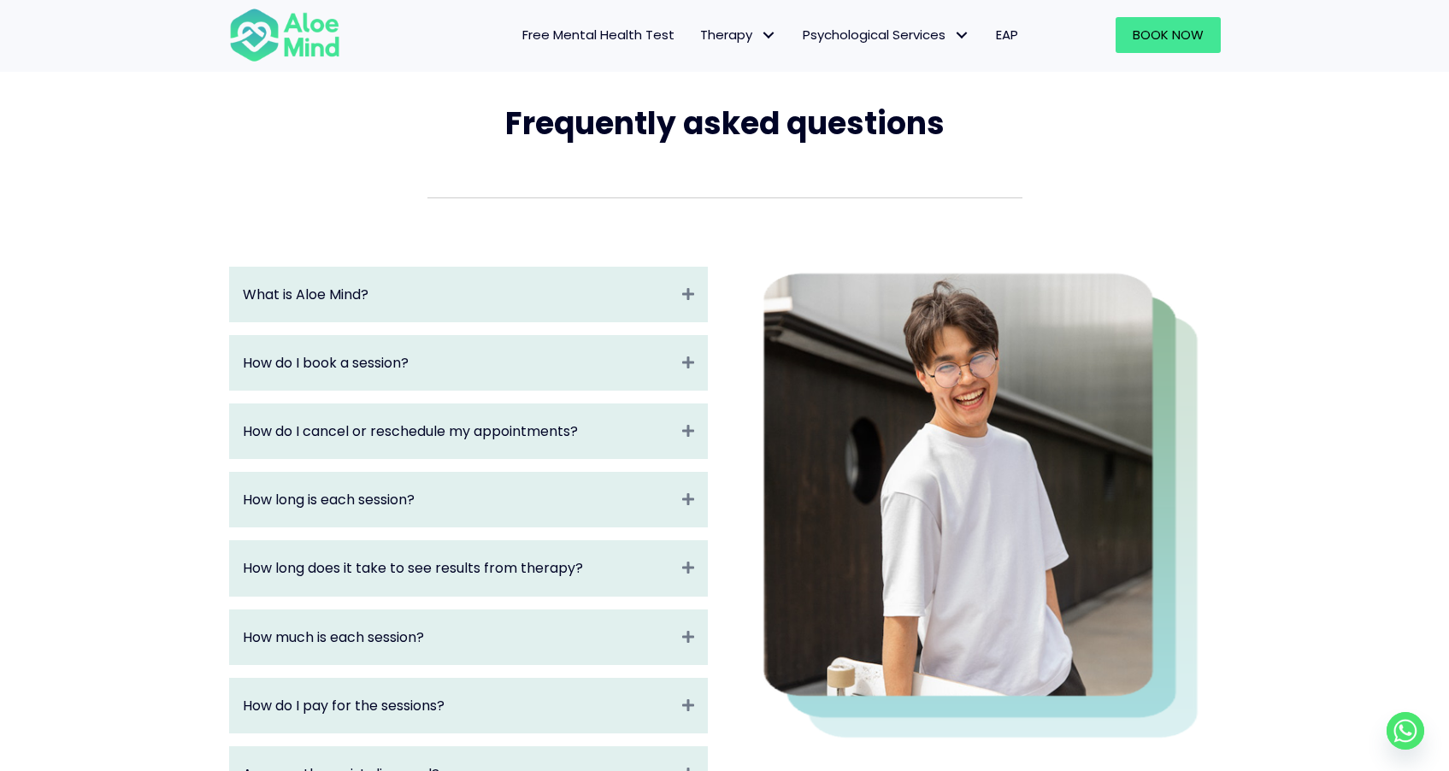
click at [305, 196] on div at bounding box center [725, 214] width 1026 height 69
click at [212, 211] on div at bounding box center [725, 214] width 1026 height 69
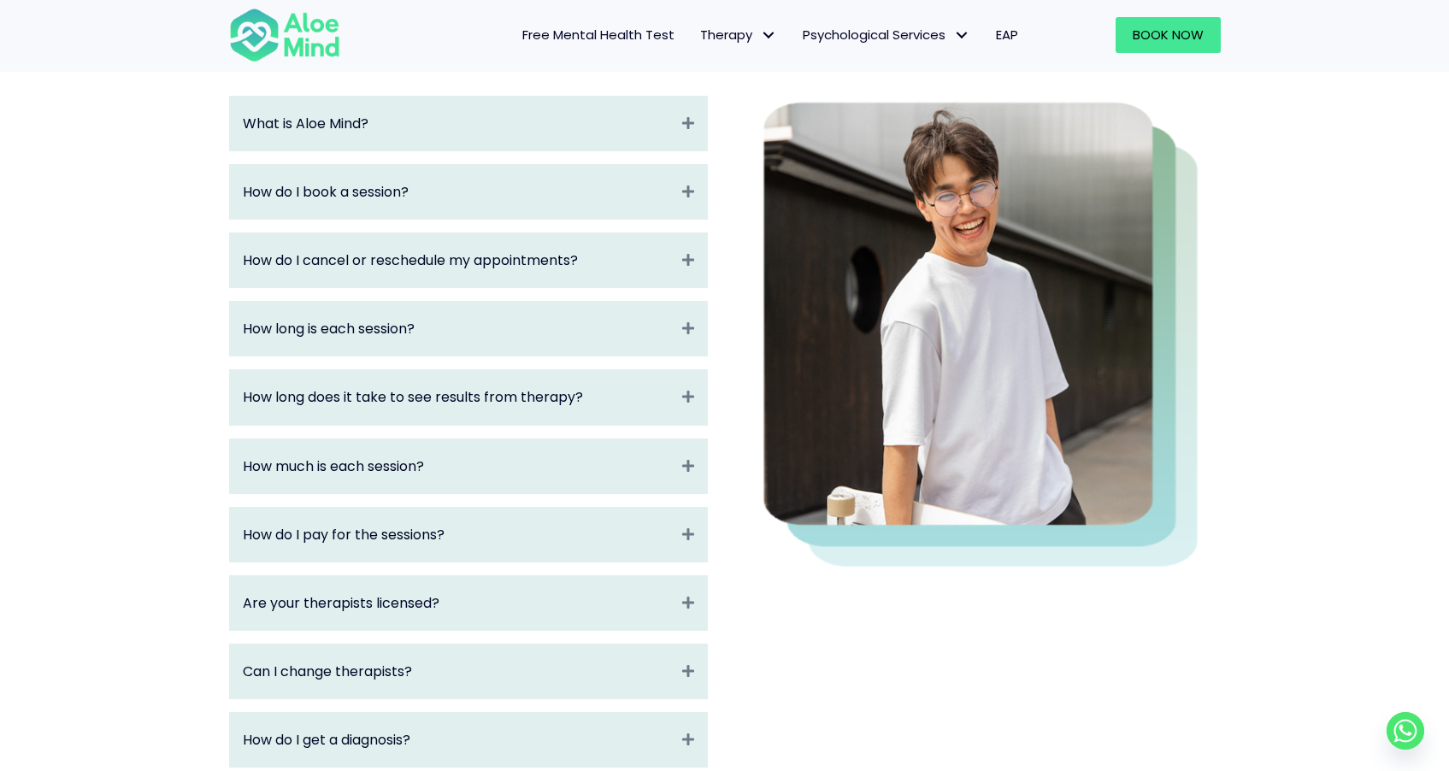
scroll to position [0, 0]
